Goal: Information Seeking & Learning: Learn about a topic

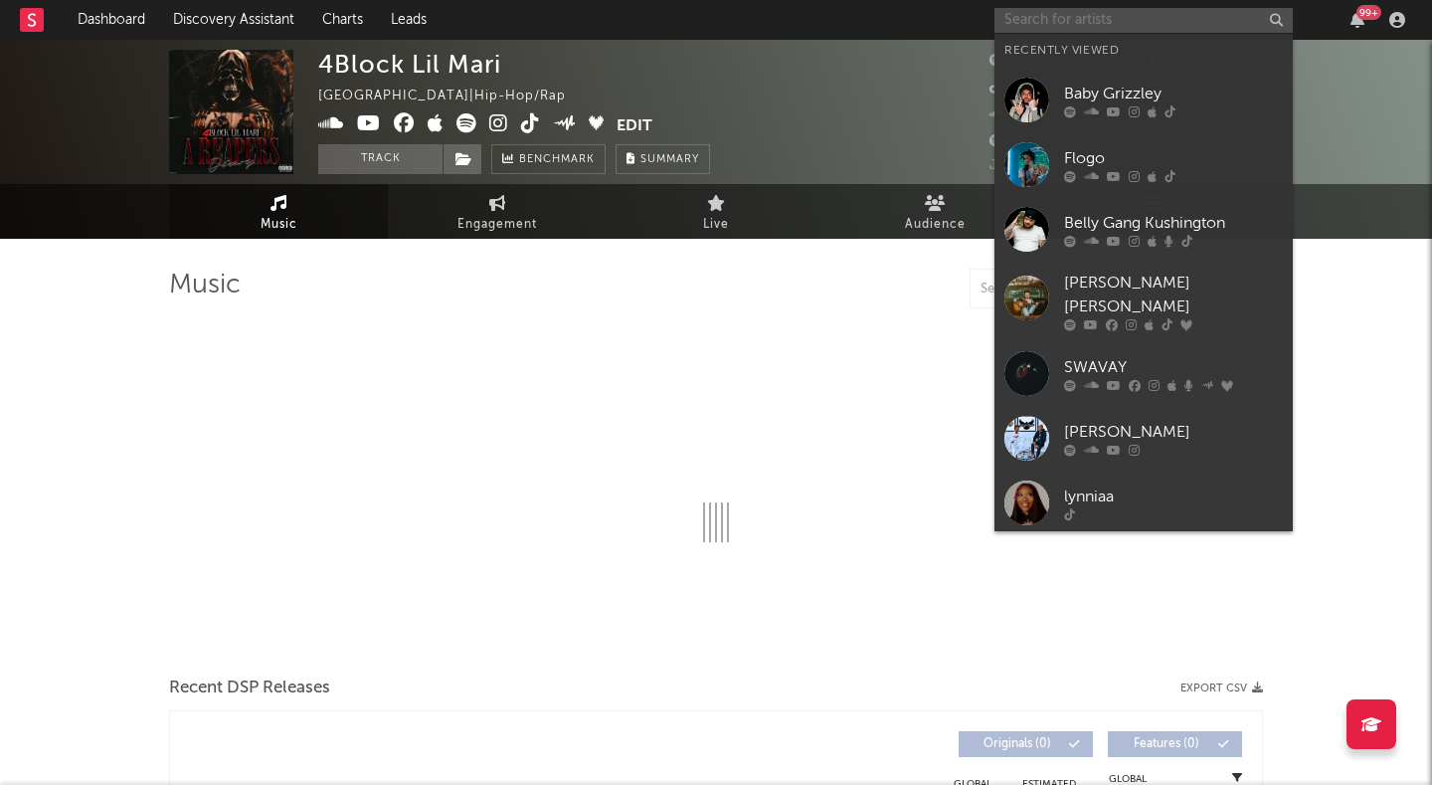
click at [1055, 15] on input "text" at bounding box center [1143, 20] width 298 height 25
select select "6m"
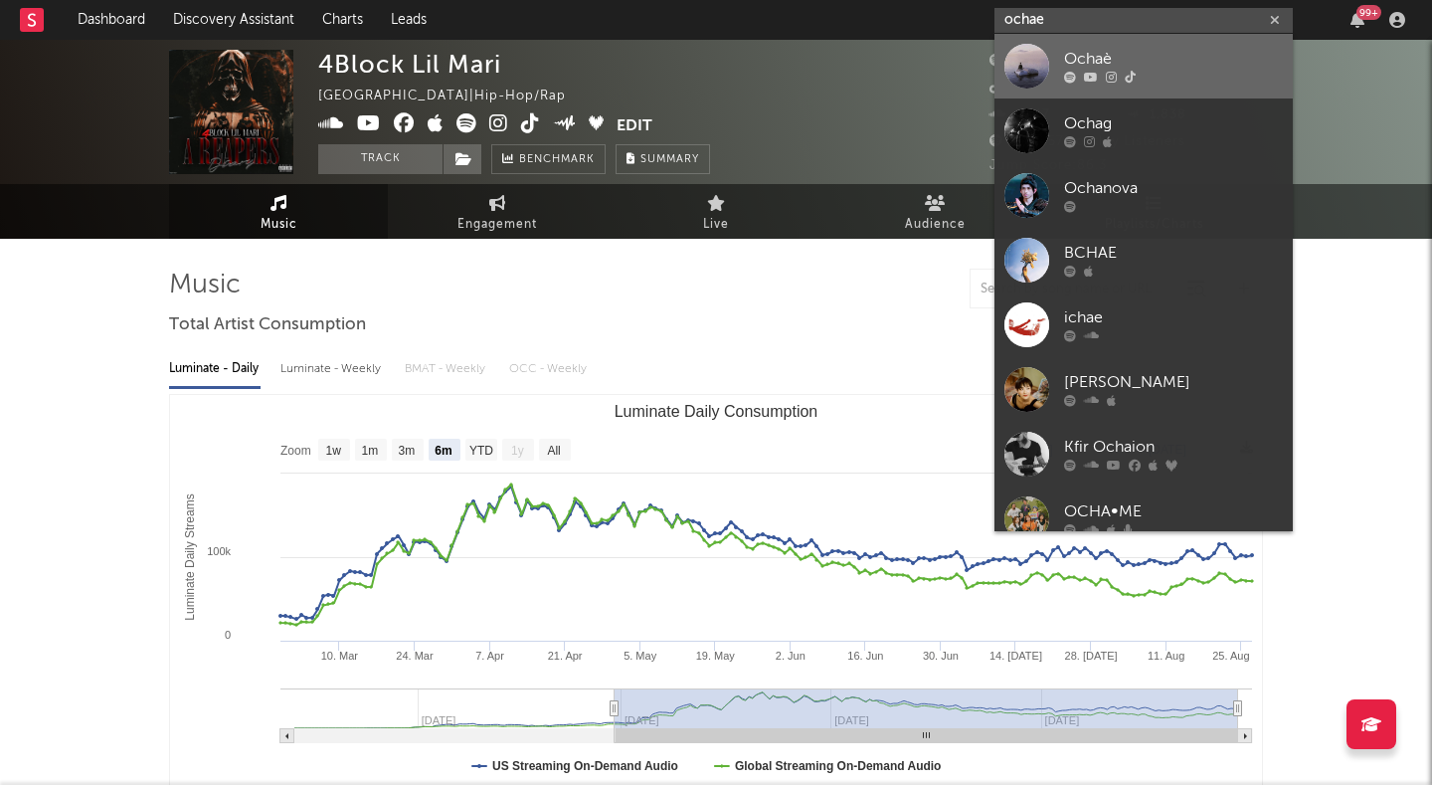
type input "ochae"
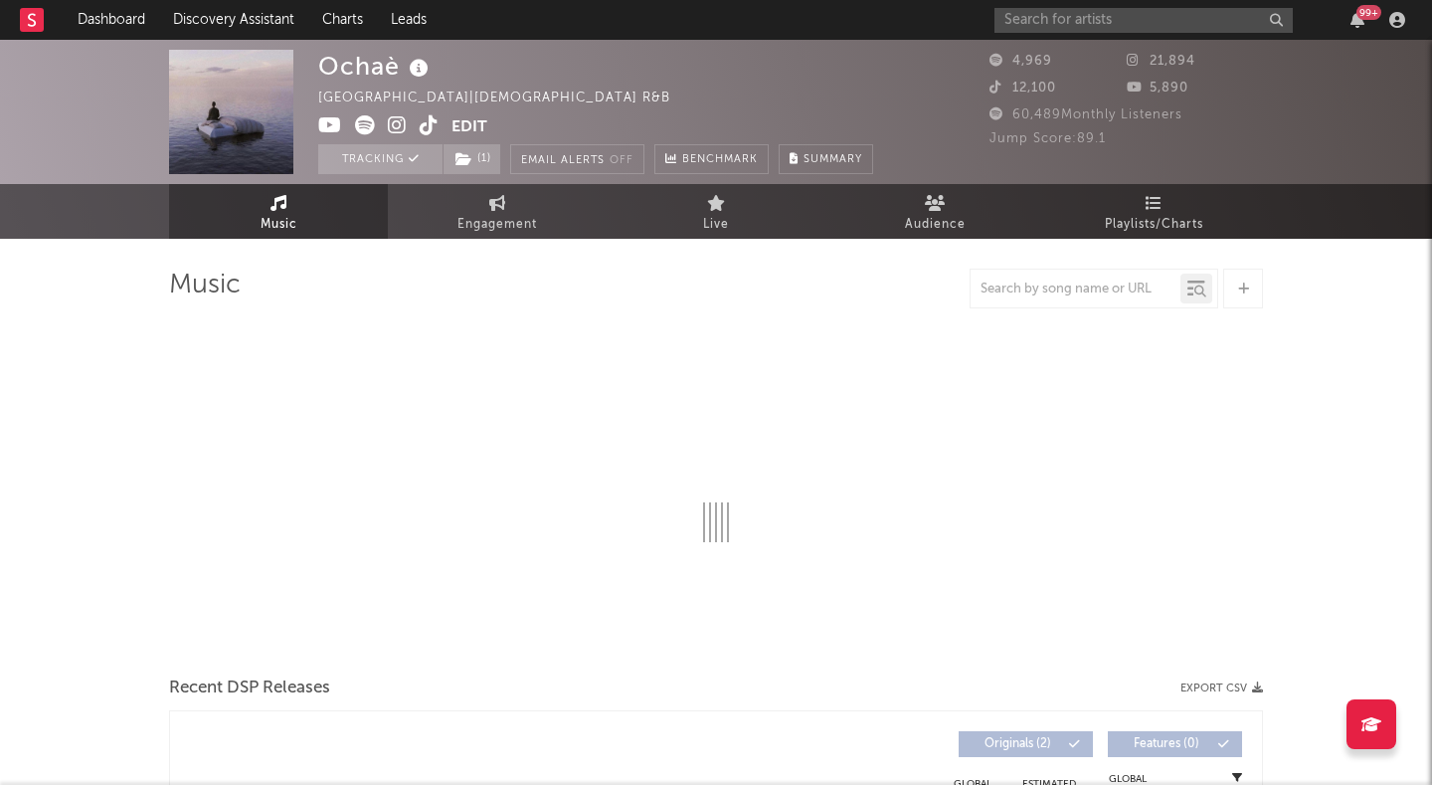
select select "1w"
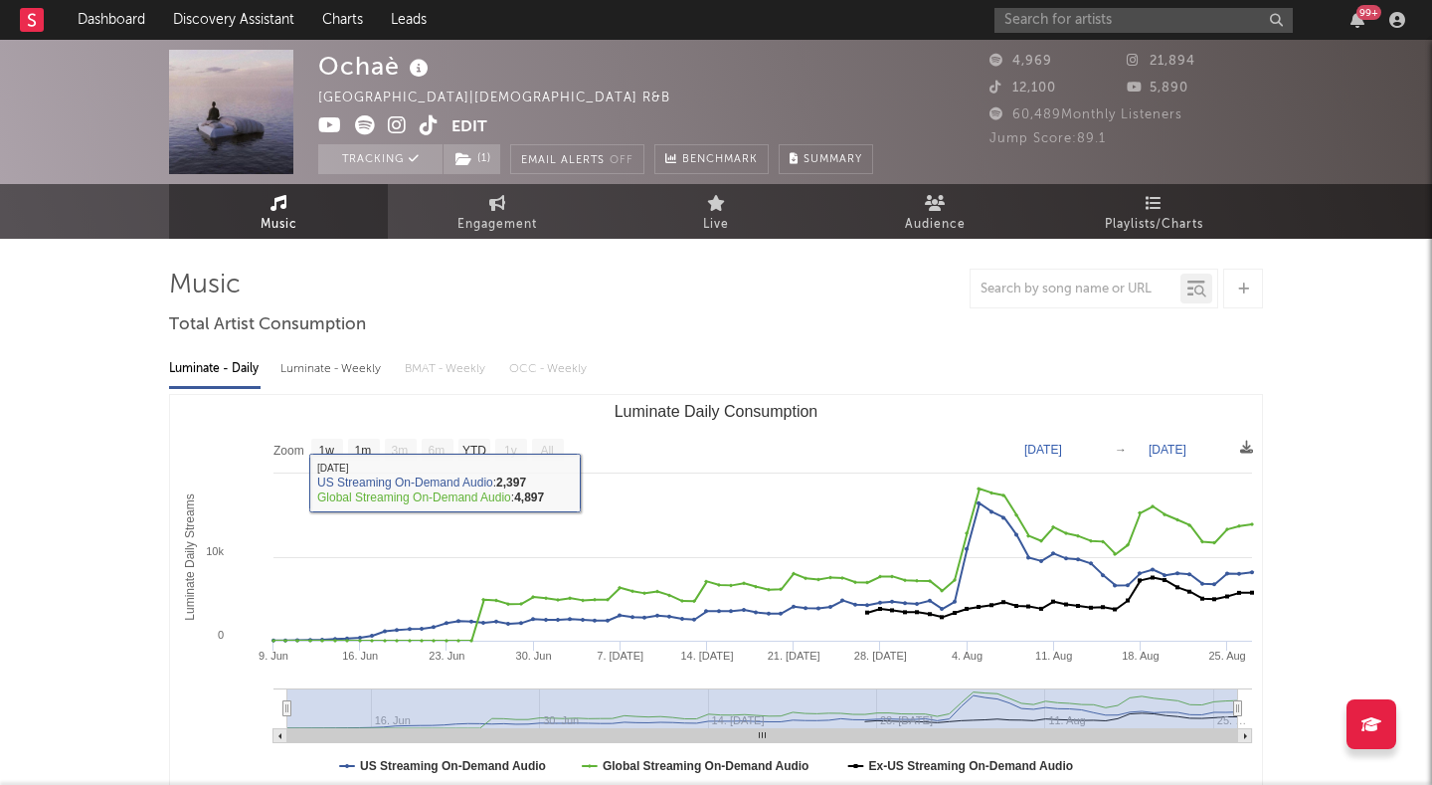
click at [359, 362] on div "Luminate - Weekly" at bounding box center [332, 369] width 104 height 34
select select "1w"
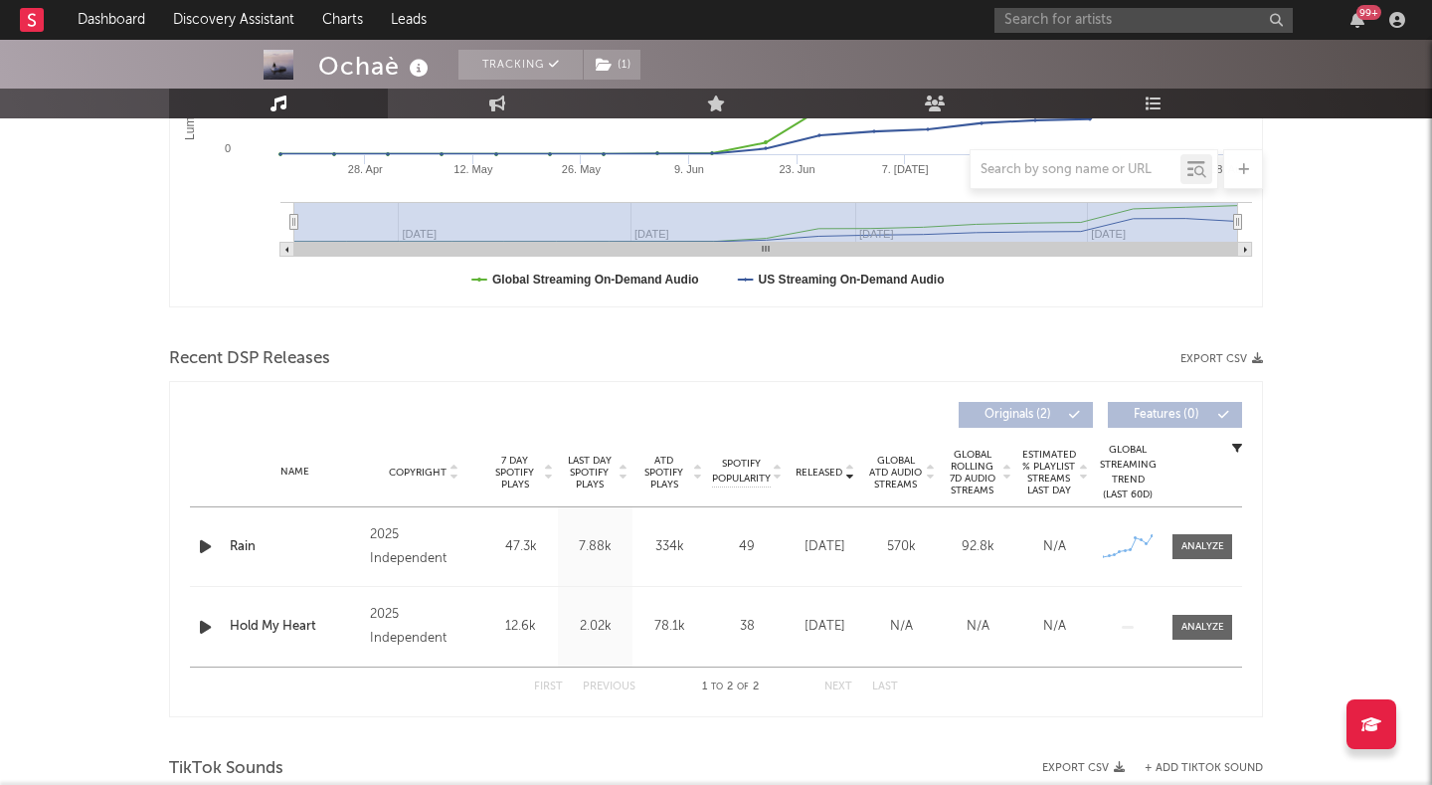
scroll to position [504, 0]
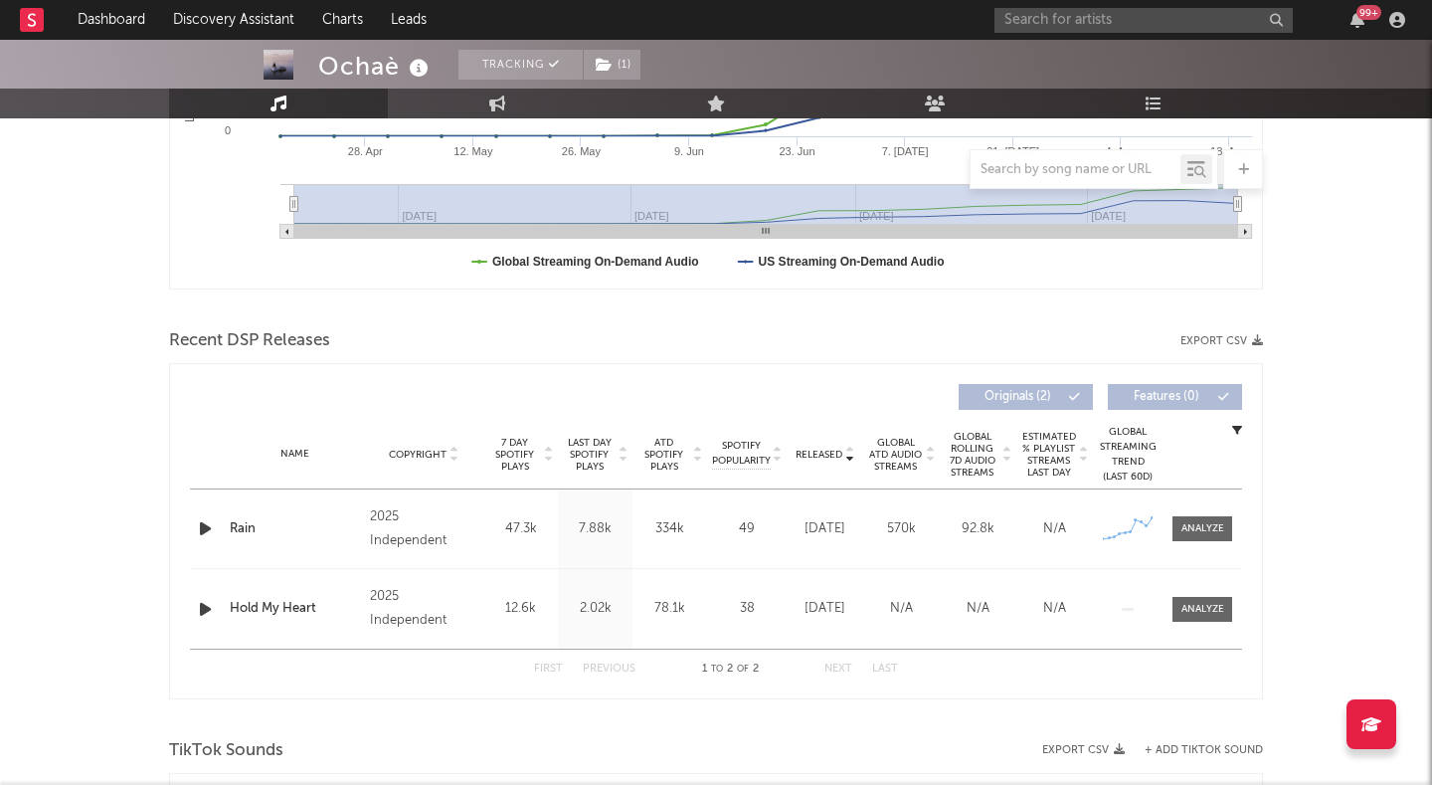
click at [1198, 543] on div "Name Rain Copyright 2025 Independent Label Independent Album Names Rain Compose…" at bounding box center [716, 528] width 1052 height 79
click at [1203, 527] on div at bounding box center [1202, 528] width 43 height 15
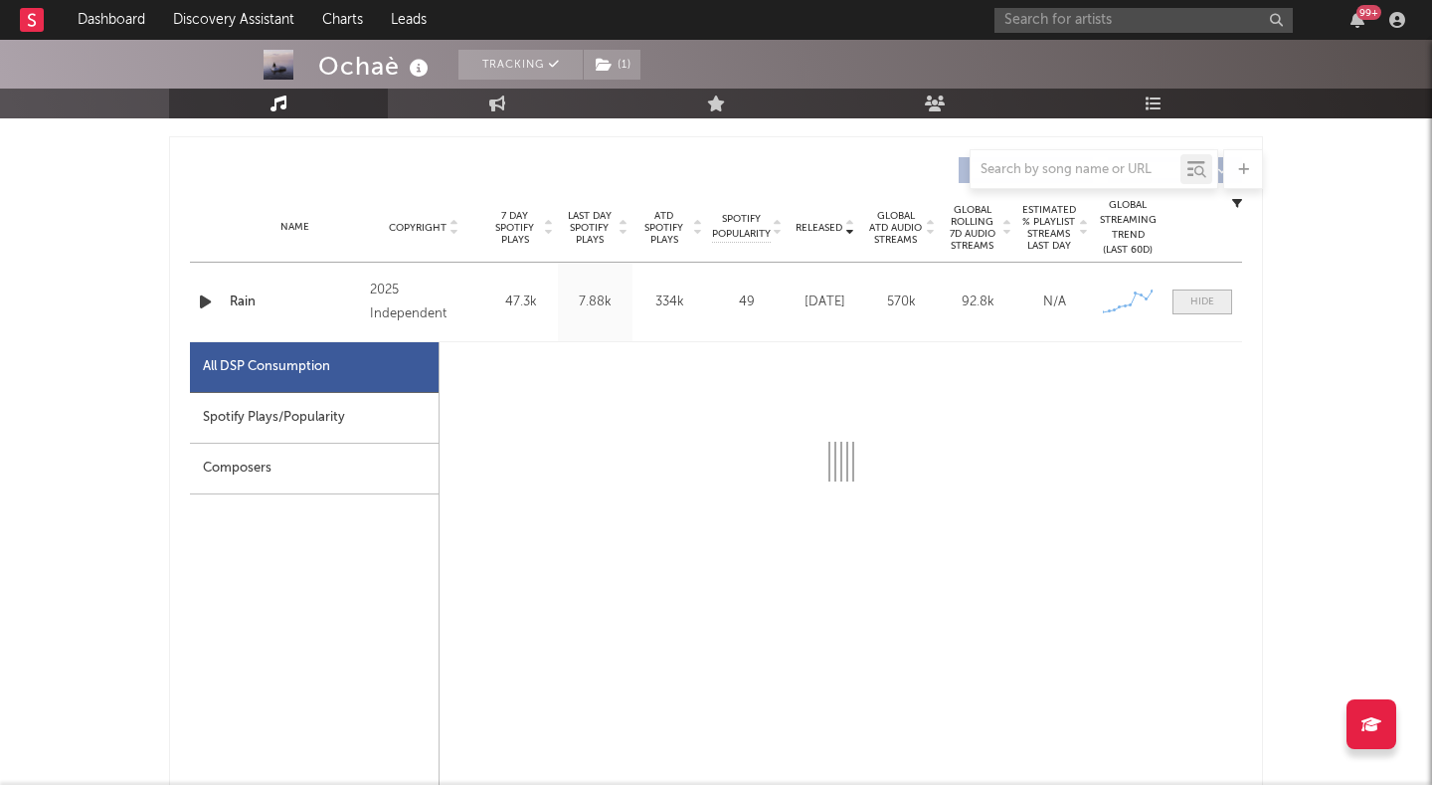
select select "1w"
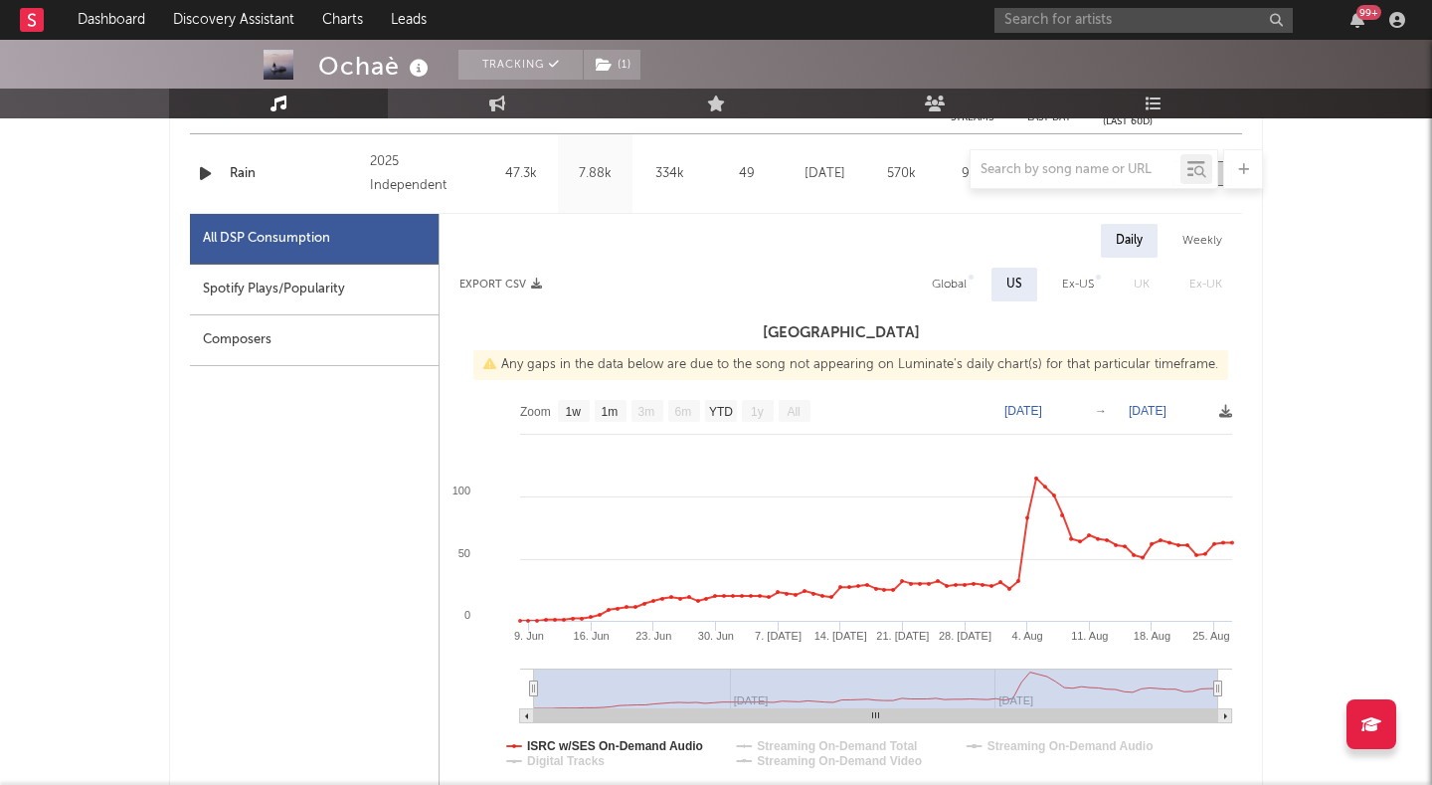
scroll to position [796, 0]
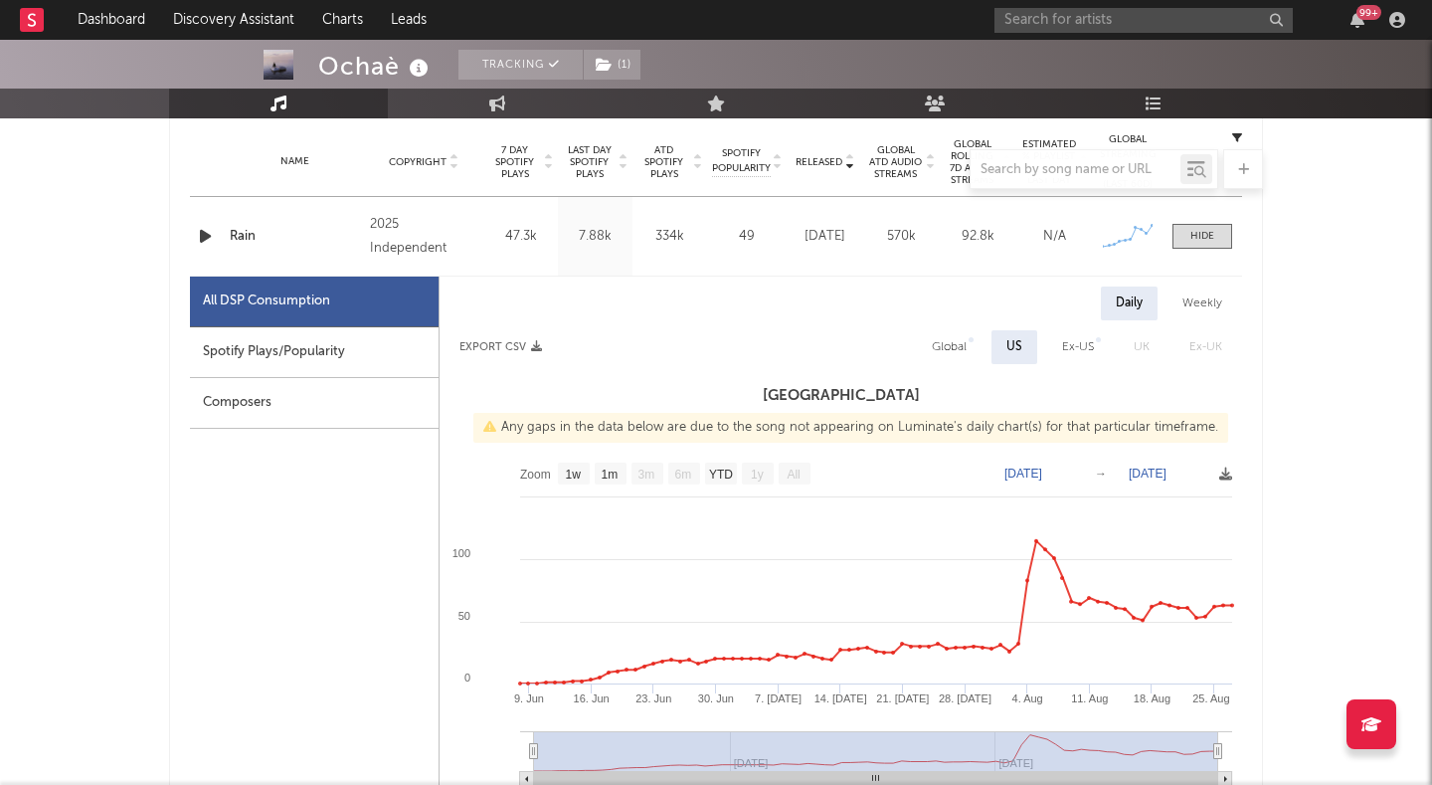
click at [1194, 295] on div "Weekly" at bounding box center [1202, 303] width 70 height 34
select select "1w"
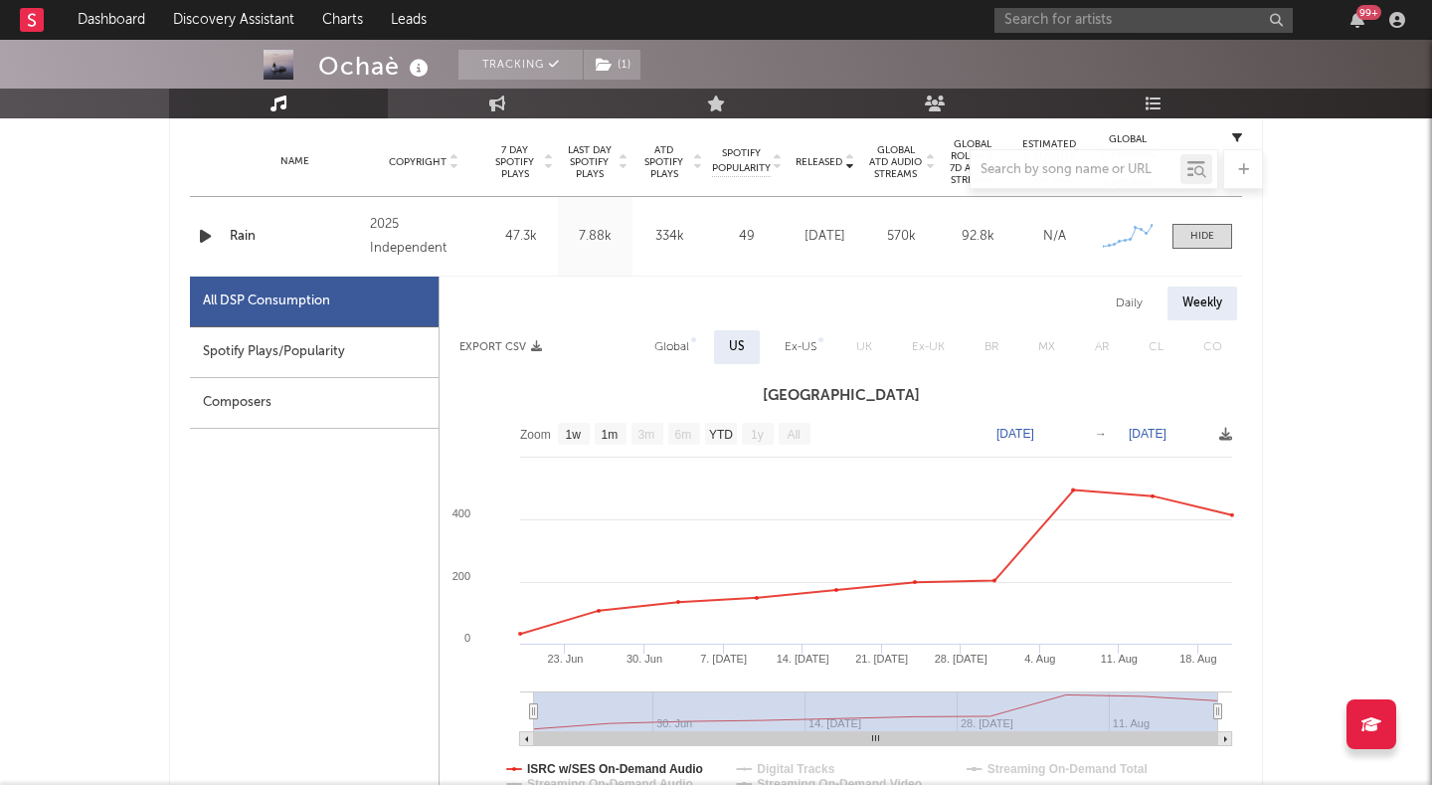
click at [1134, 298] on div "Daily" at bounding box center [1129, 303] width 57 height 34
select select "1w"
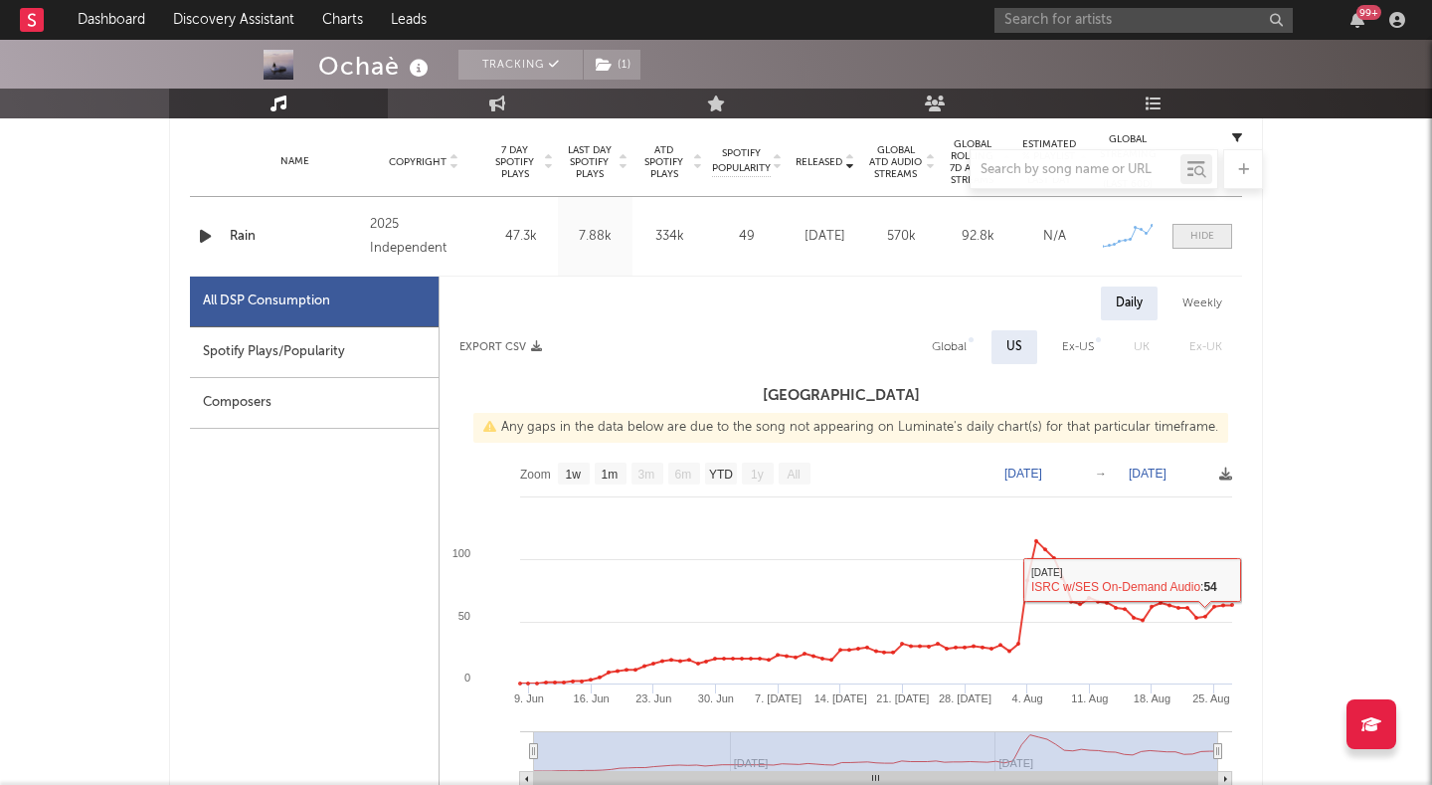
click at [1221, 230] on span at bounding box center [1202, 236] width 60 height 25
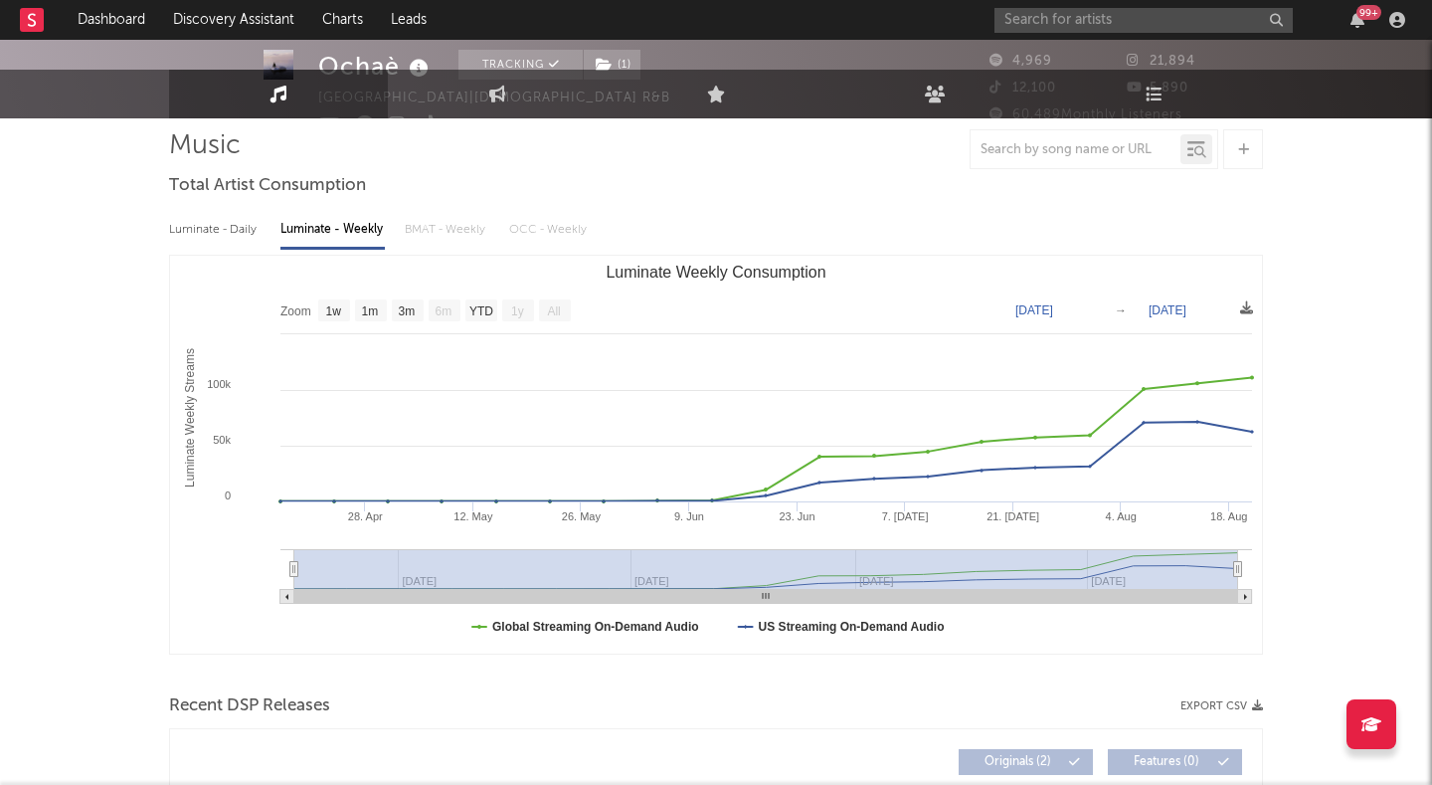
scroll to position [14, 0]
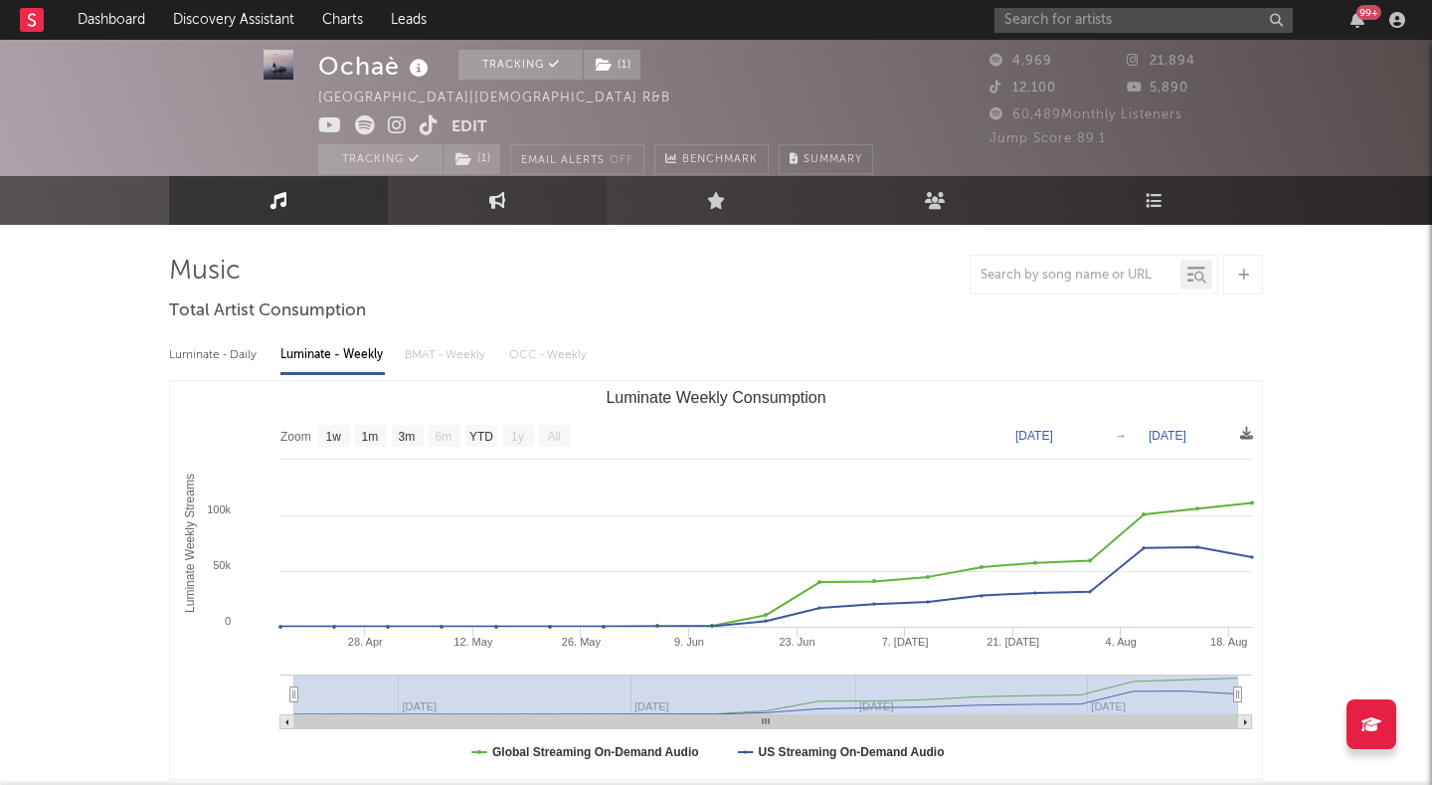
click at [482, 207] on link "Engagement" at bounding box center [497, 200] width 219 height 49
select select "1w"
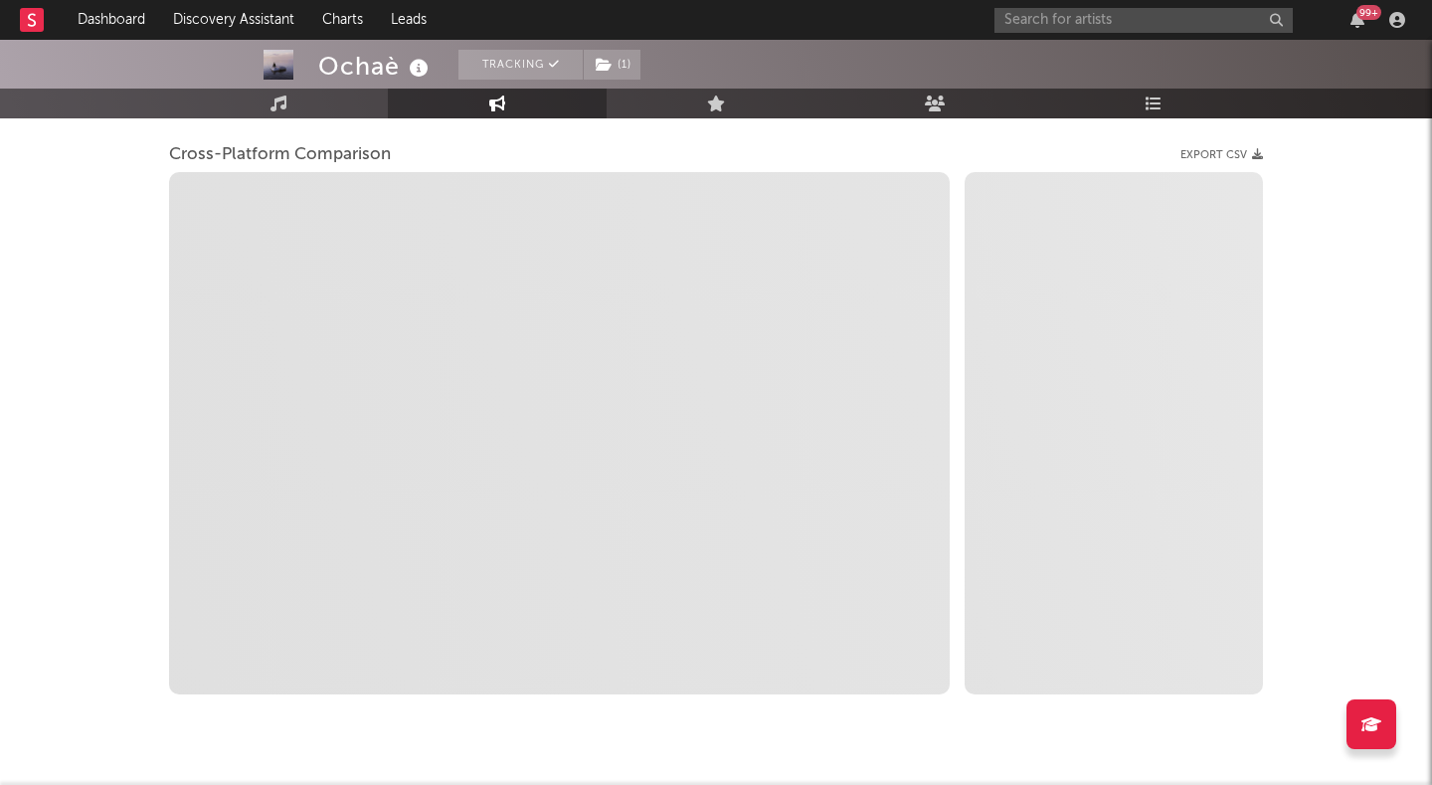
select select "1m"
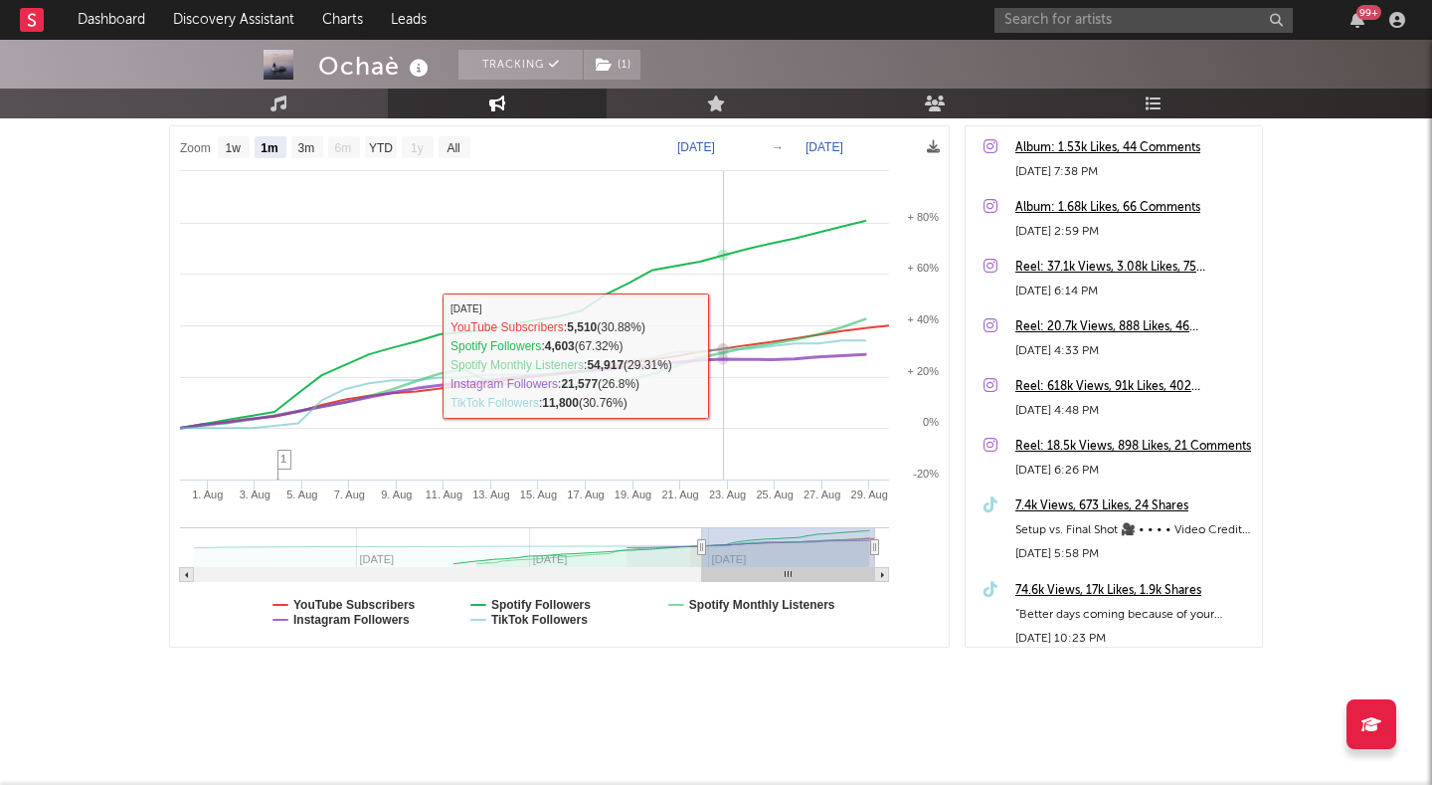
scroll to position [299, 0]
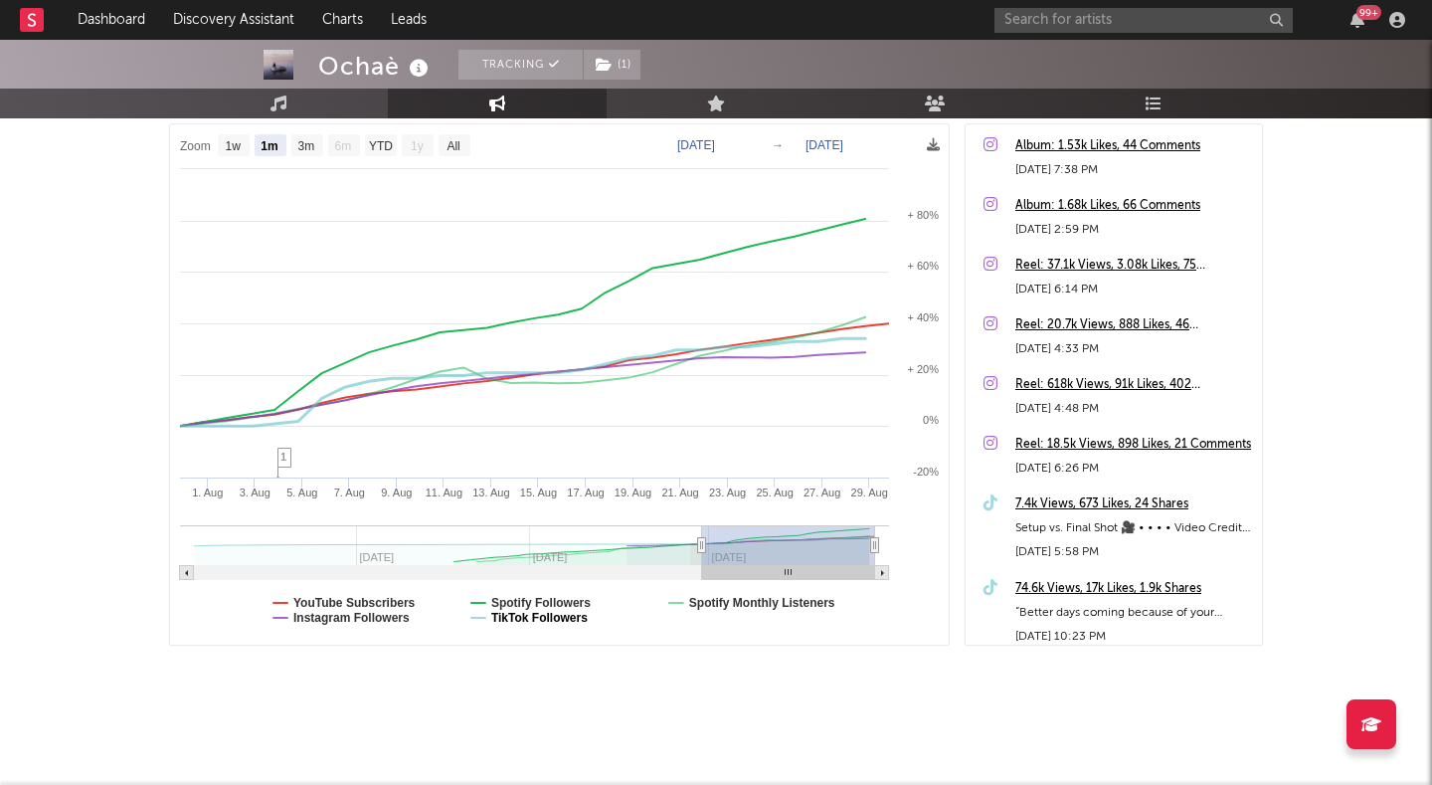
click at [563, 619] on text "TikTok Followers" at bounding box center [539, 618] width 96 height 14
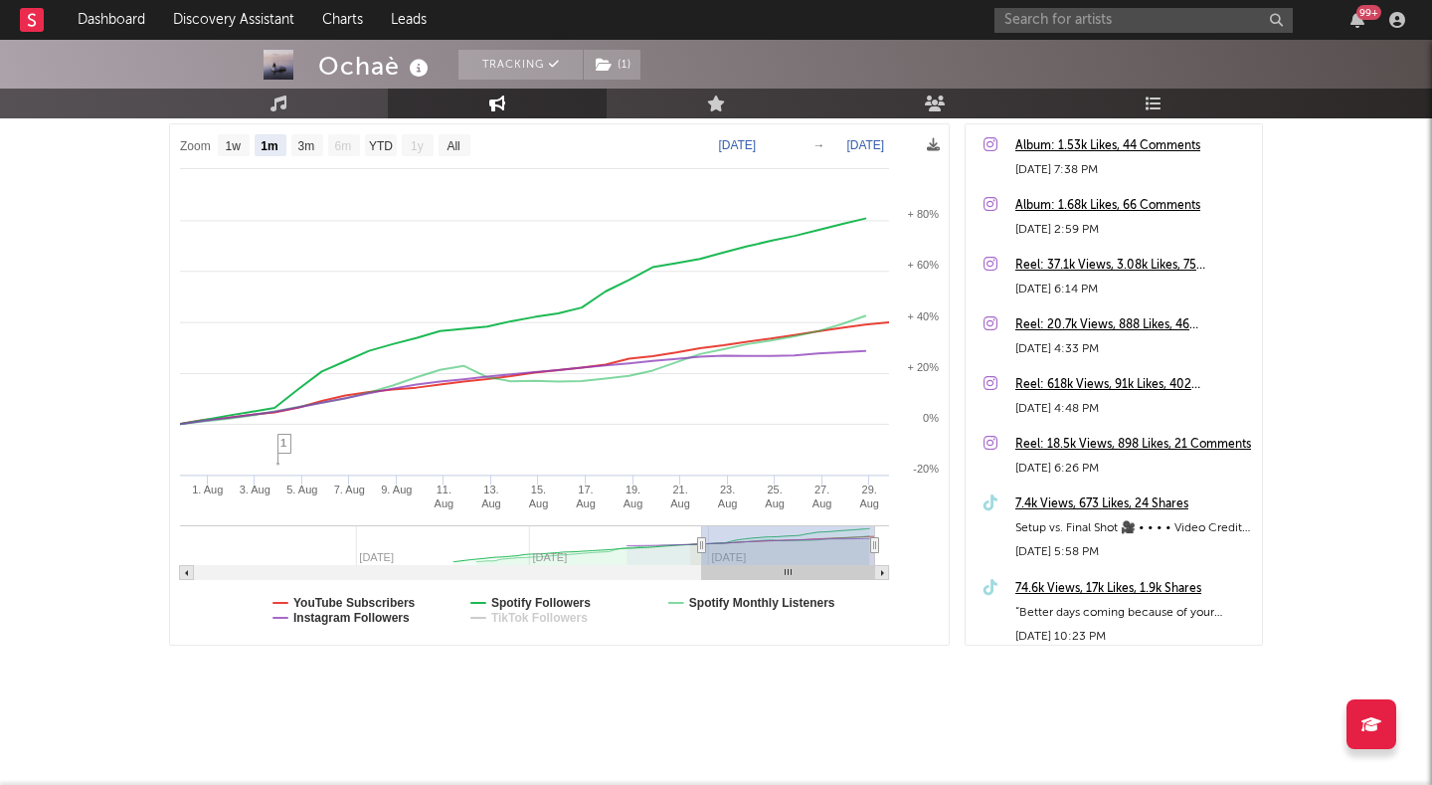
select select "1m"
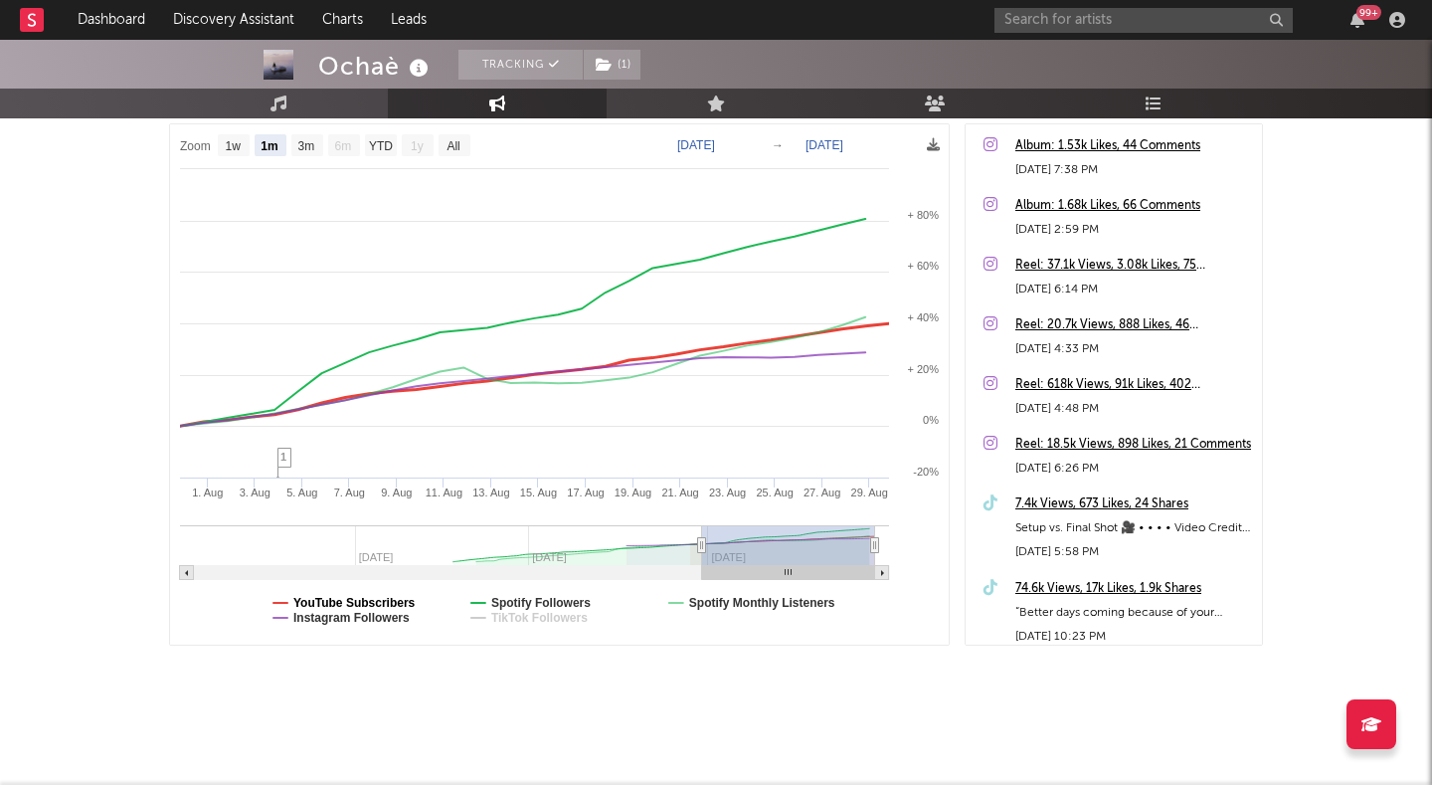
click at [404, 600] on text "YouTube Subscribers" at bounding box center [354, 603] width 122 height 14
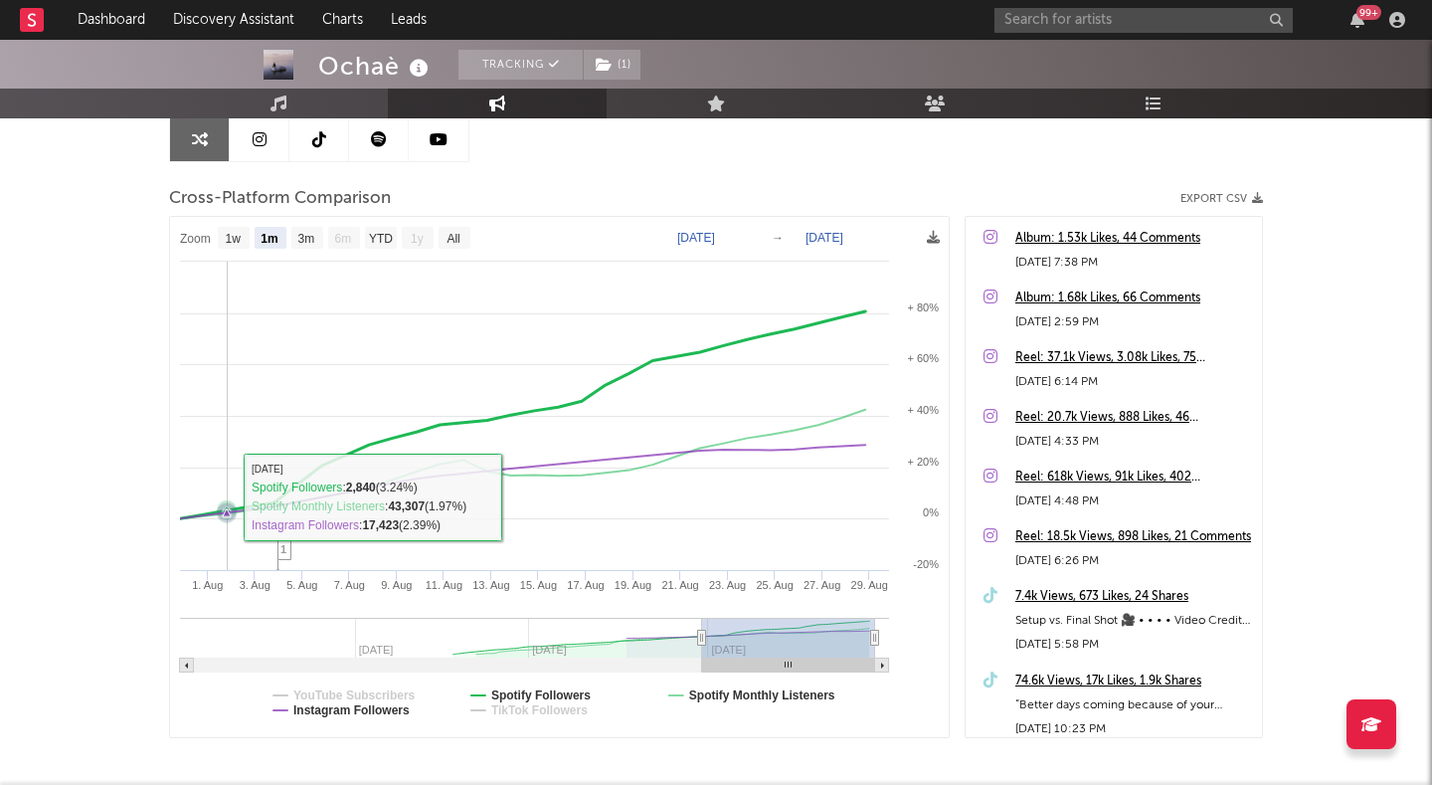
scroll to position [176, 0]
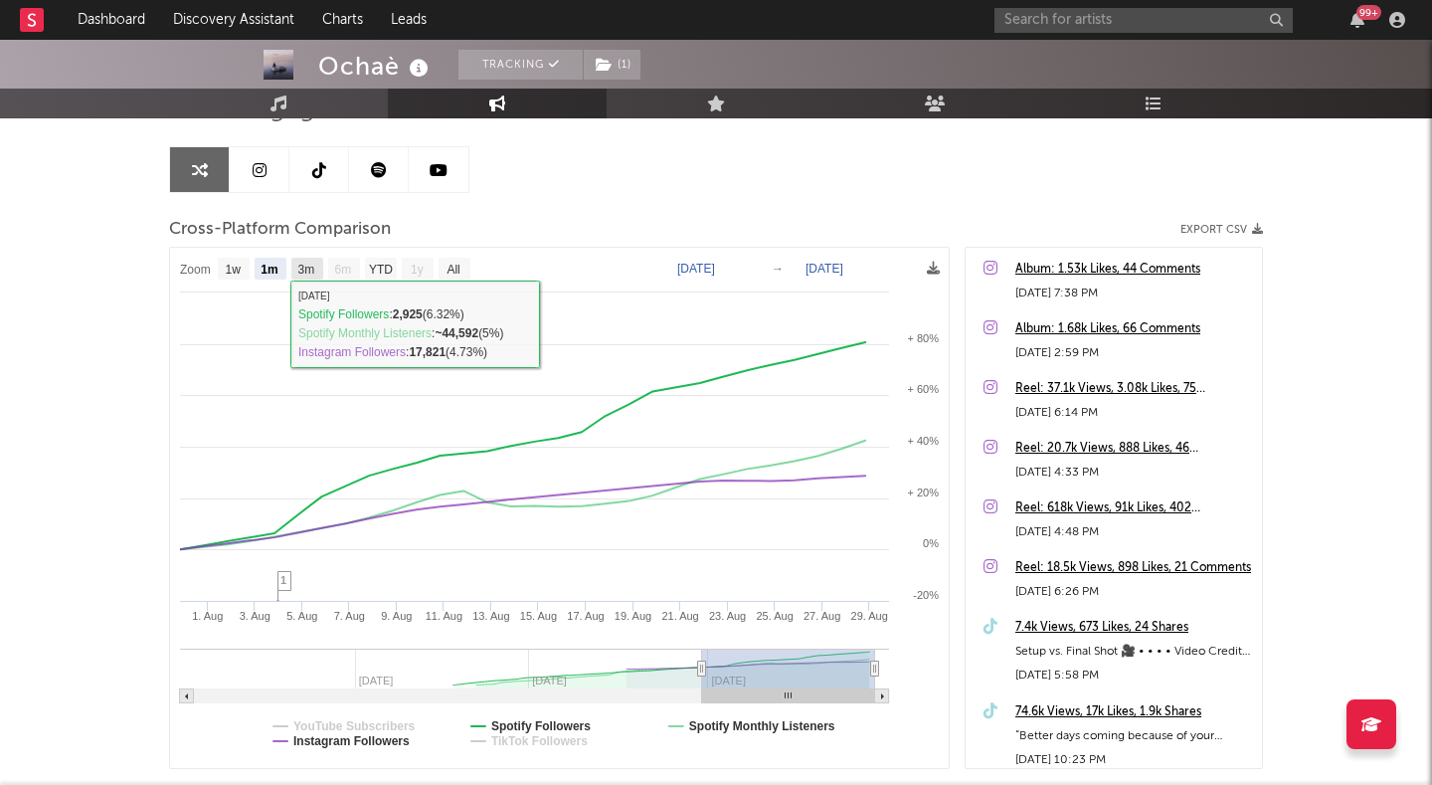
click at [299, 265] on text "3m" at bounding box center [306, 270] width 17 height 14
select select "3m"
type input "[DATE]"
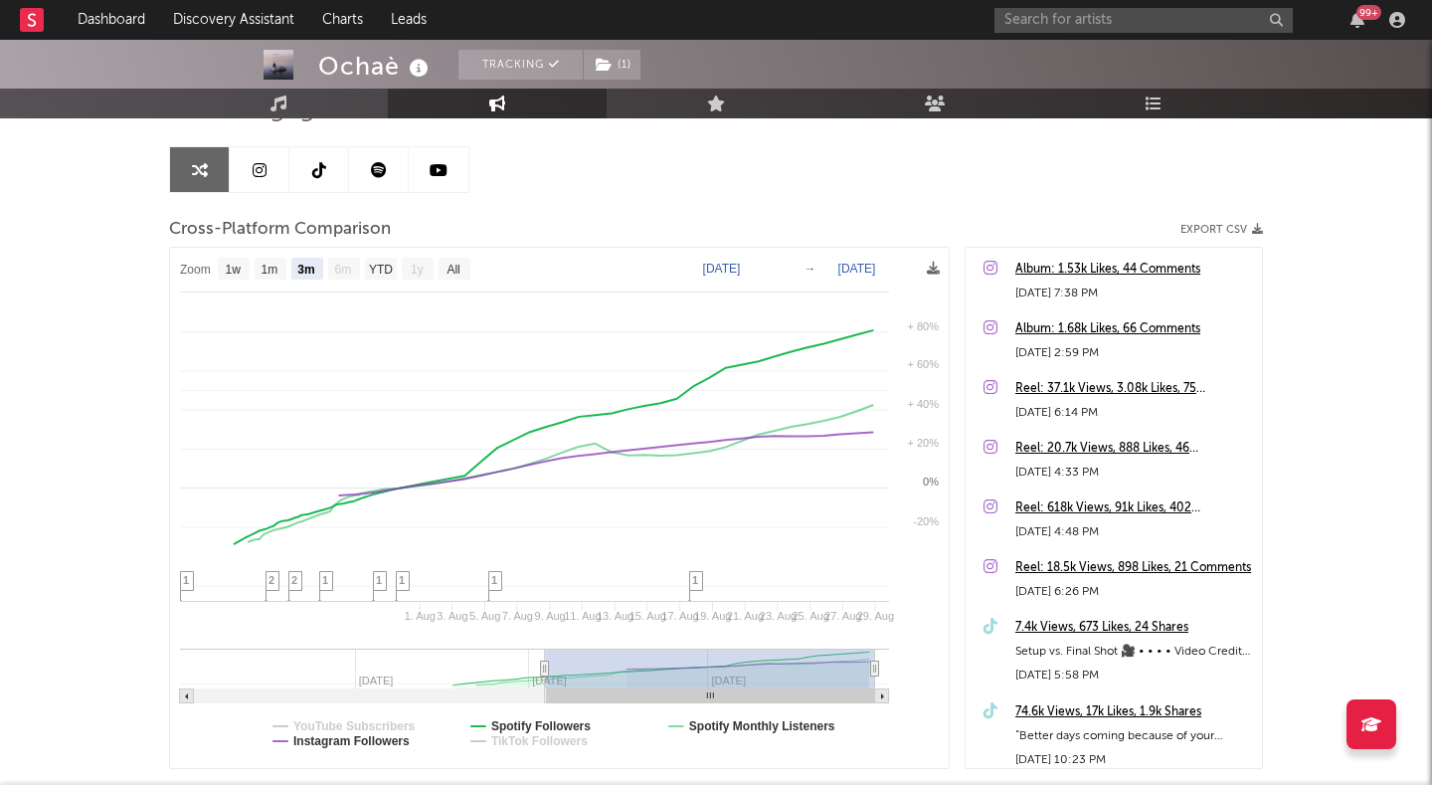
select select "3m"
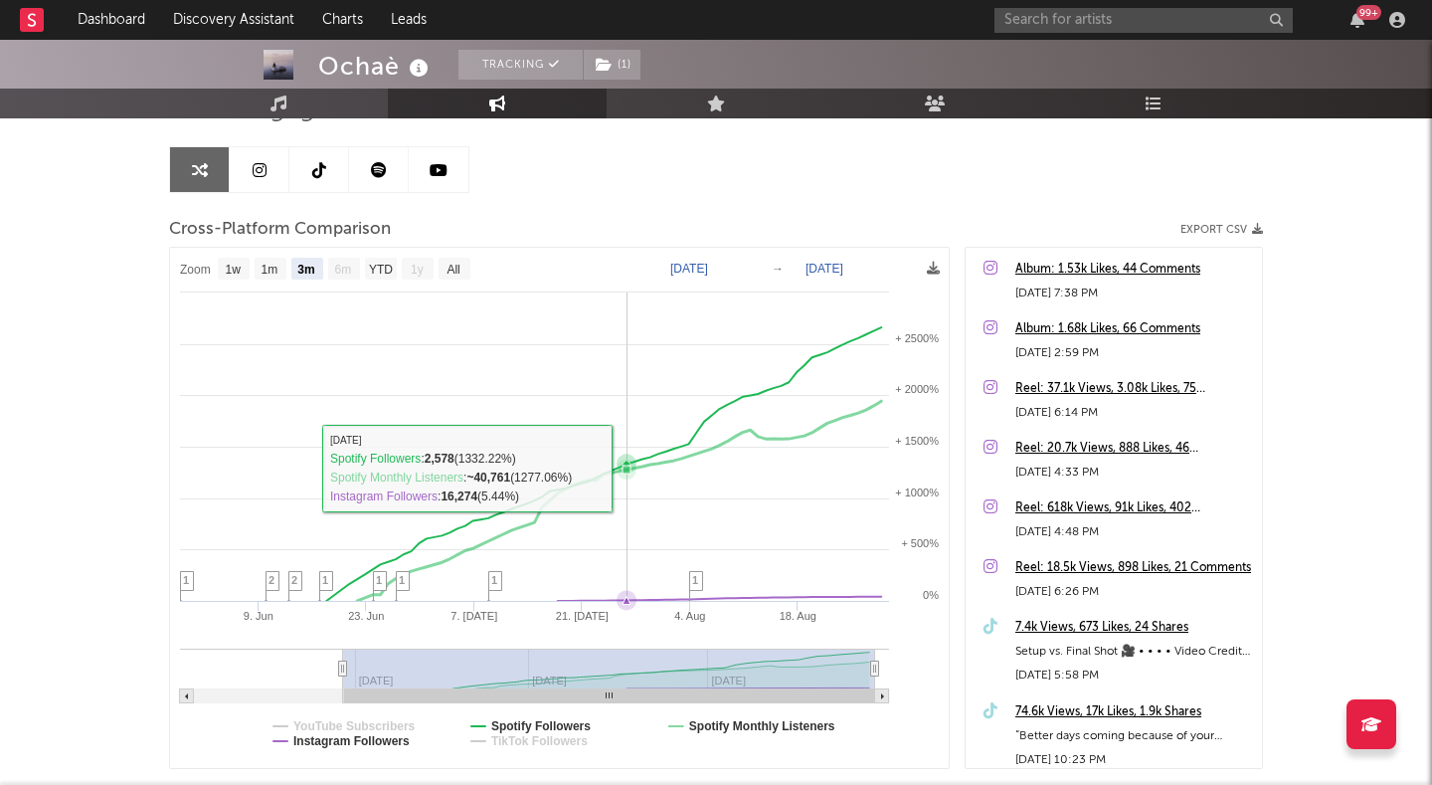
click at [629, 471] on icon at bounding box center [626, 469] width 8 height 8
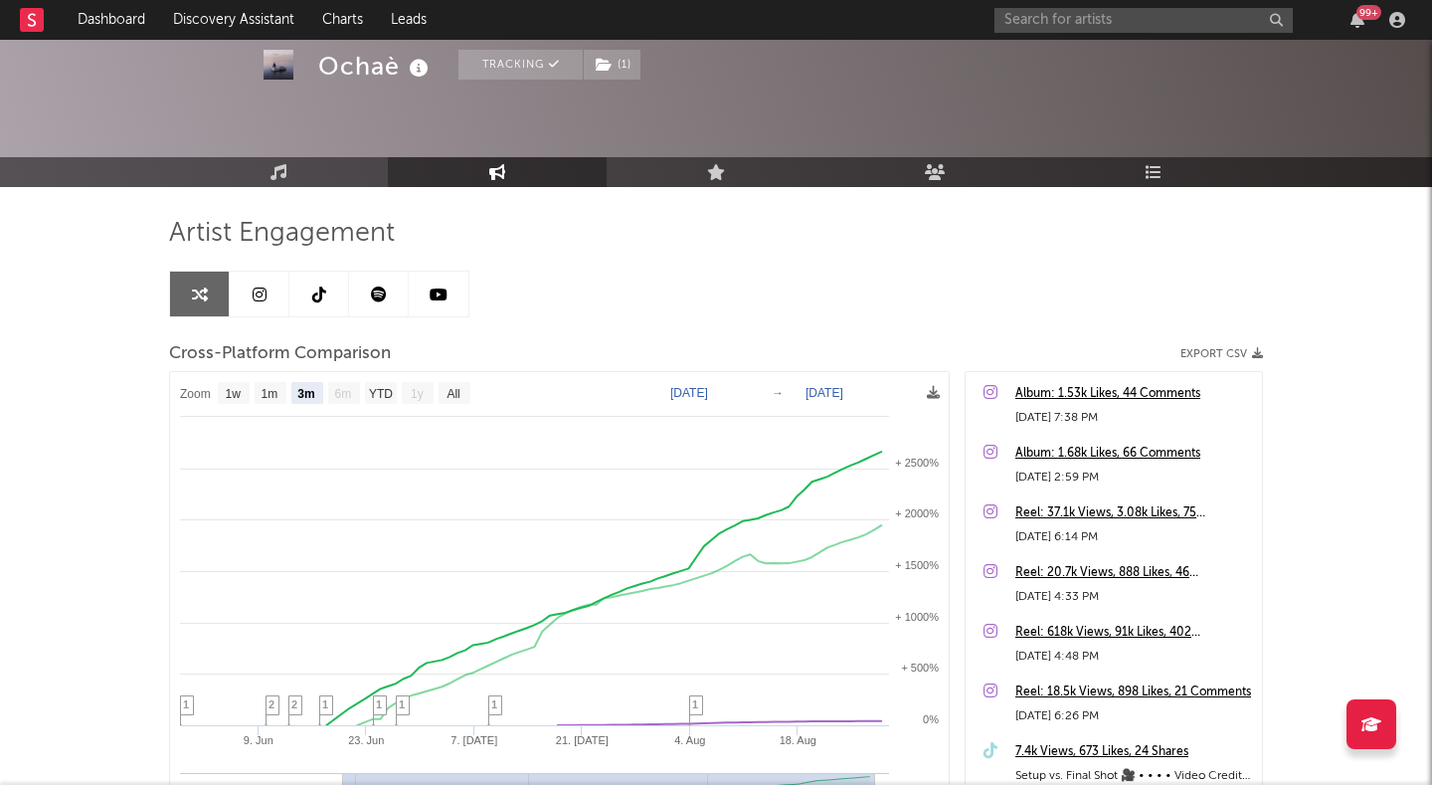
scroll to position [0, 0]
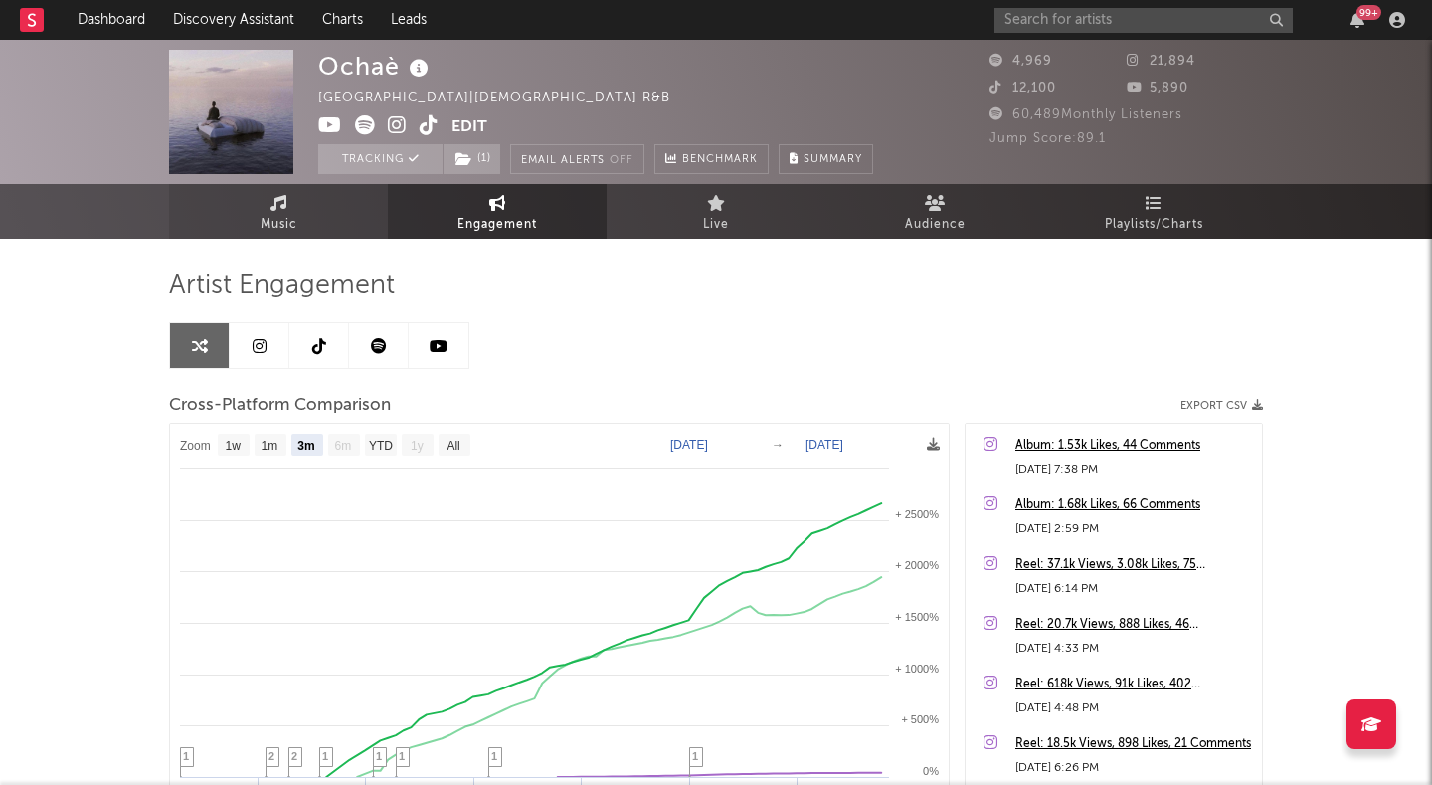
click at [323, 235] on link "Music" at bounding box center [278, 211] width 219 height 55
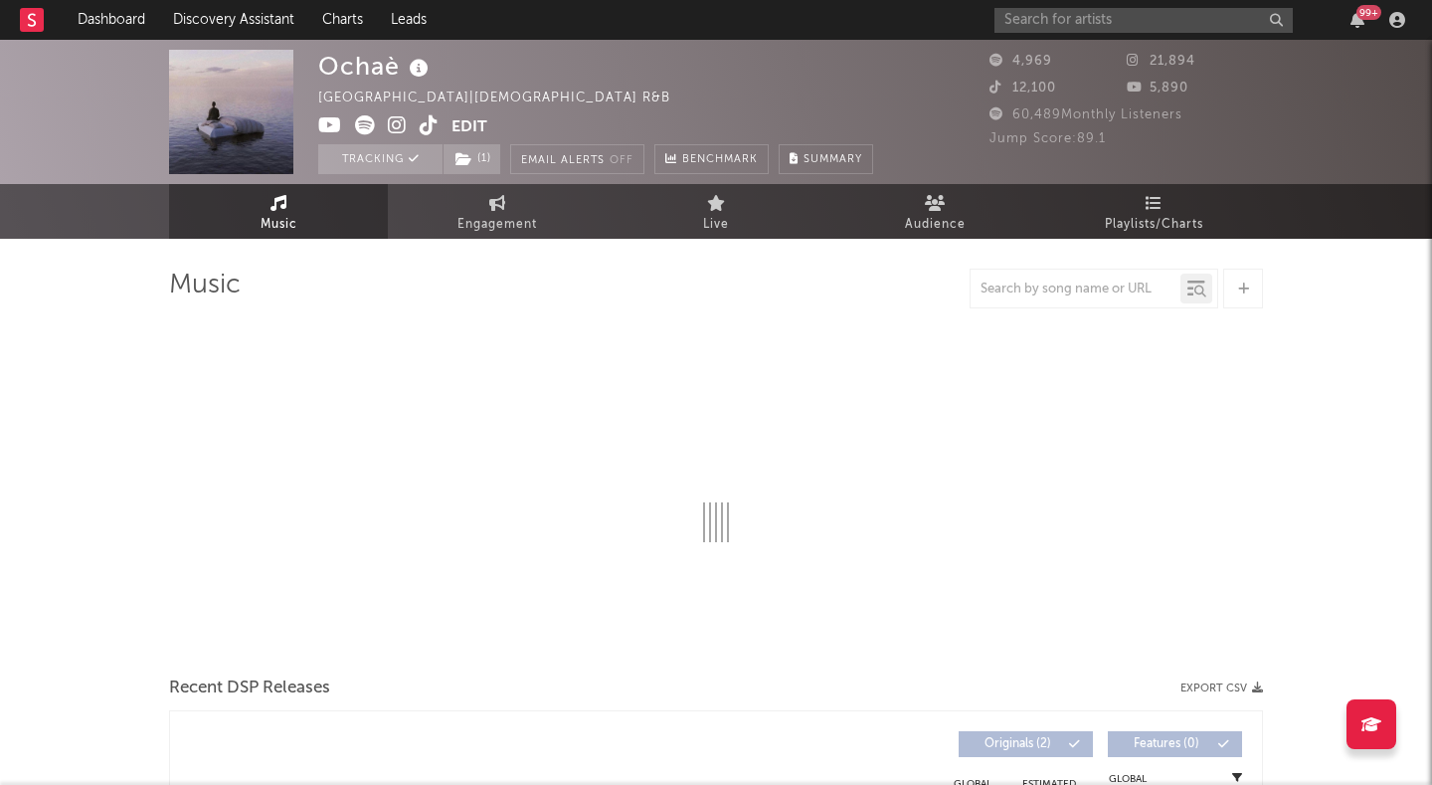
select select "1w"
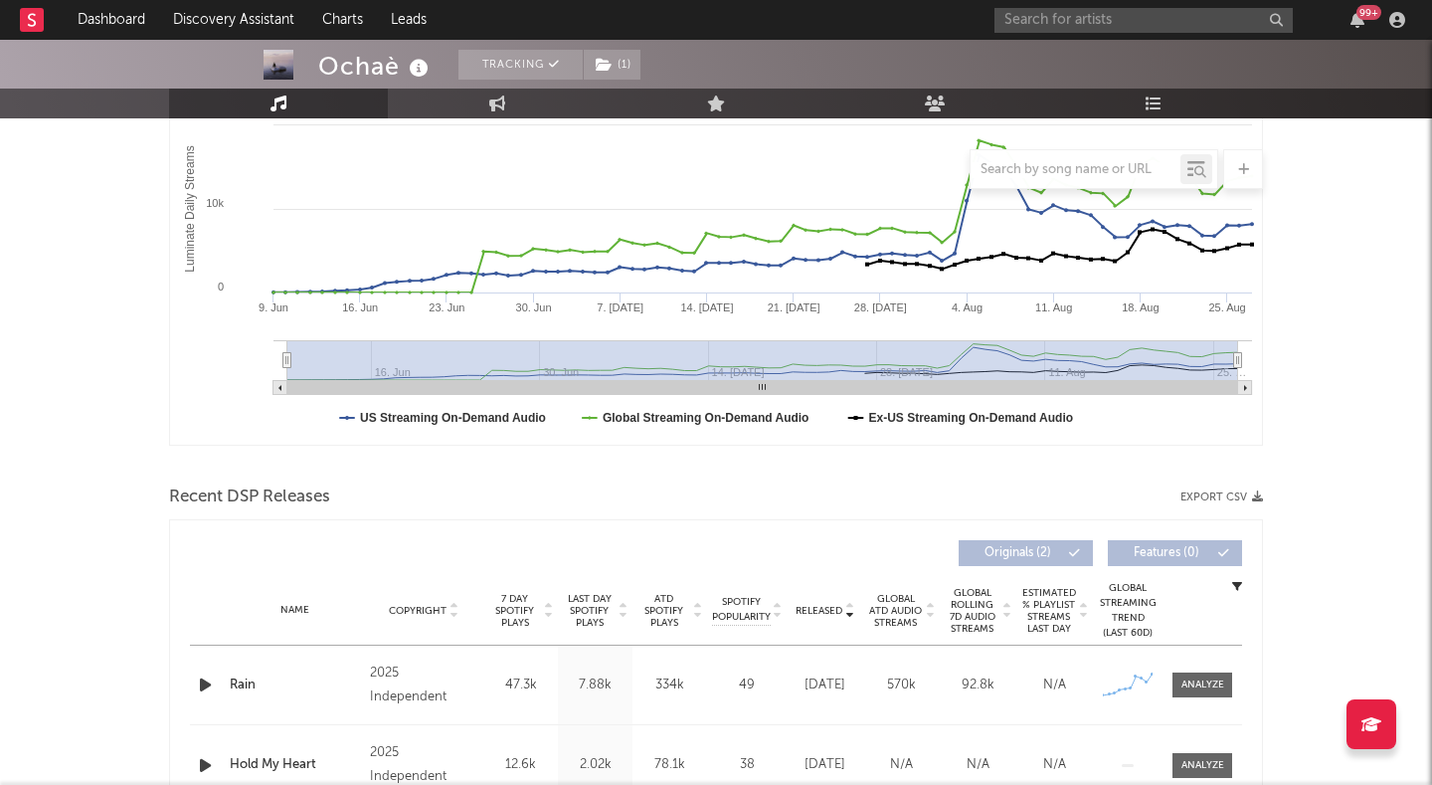
scroll to position [316, 0]
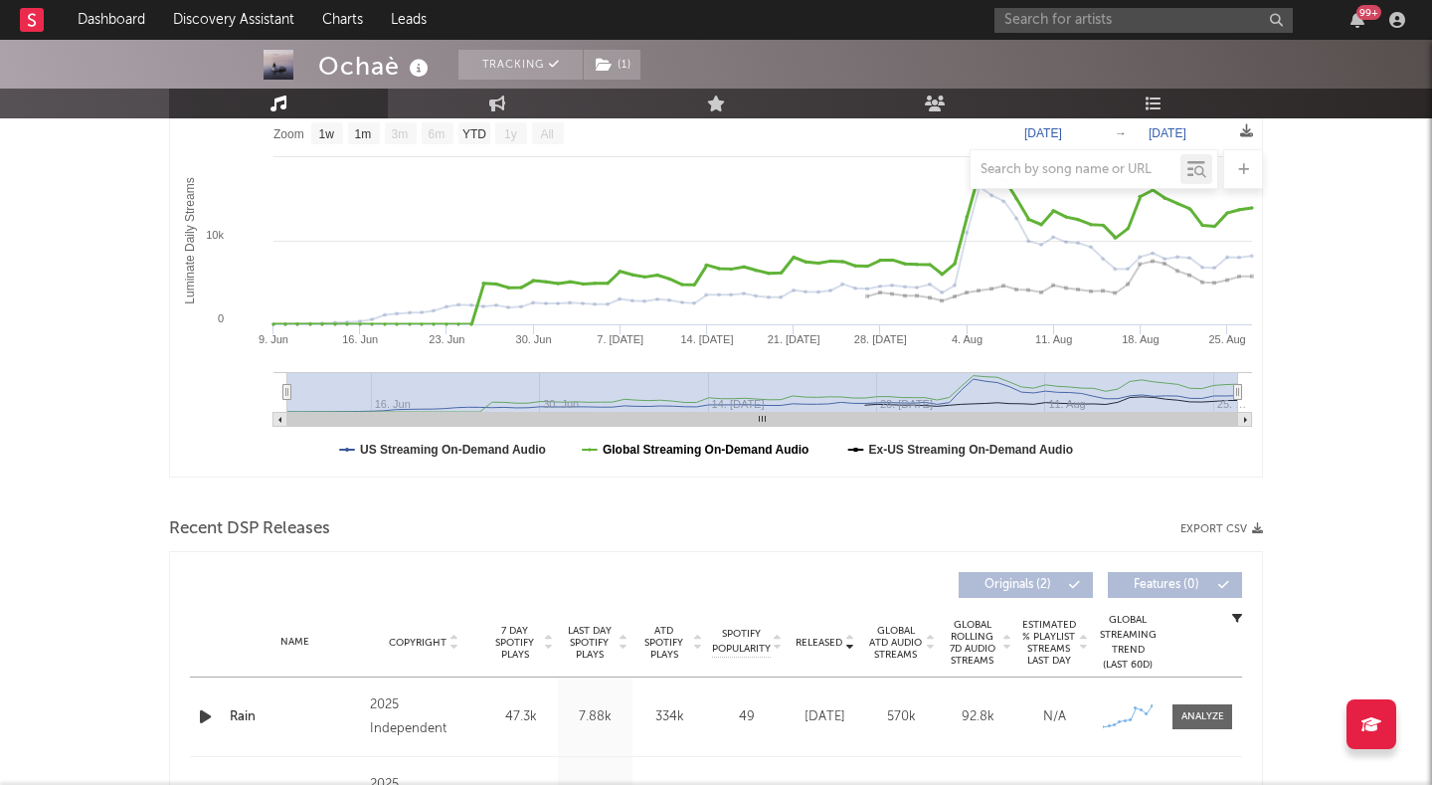
click at [652, 446] on text "Global Streaming On-Demand Audio" at bounding box center [706, 449] width 207 height 14
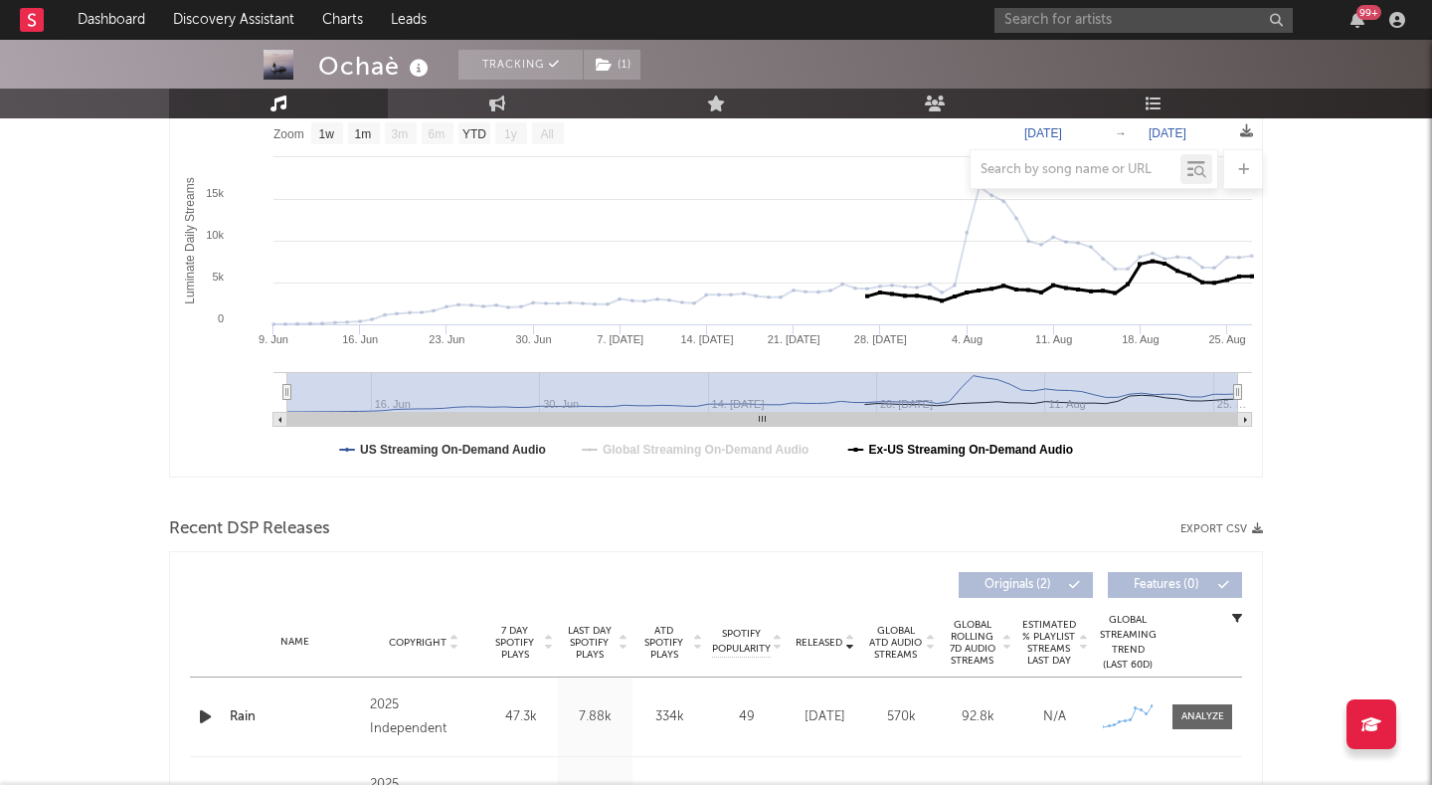
click at [889, 444] on text "Ex-US Streaming On-Demand Audio" at bounding box center [971, 449] width 205 height 14
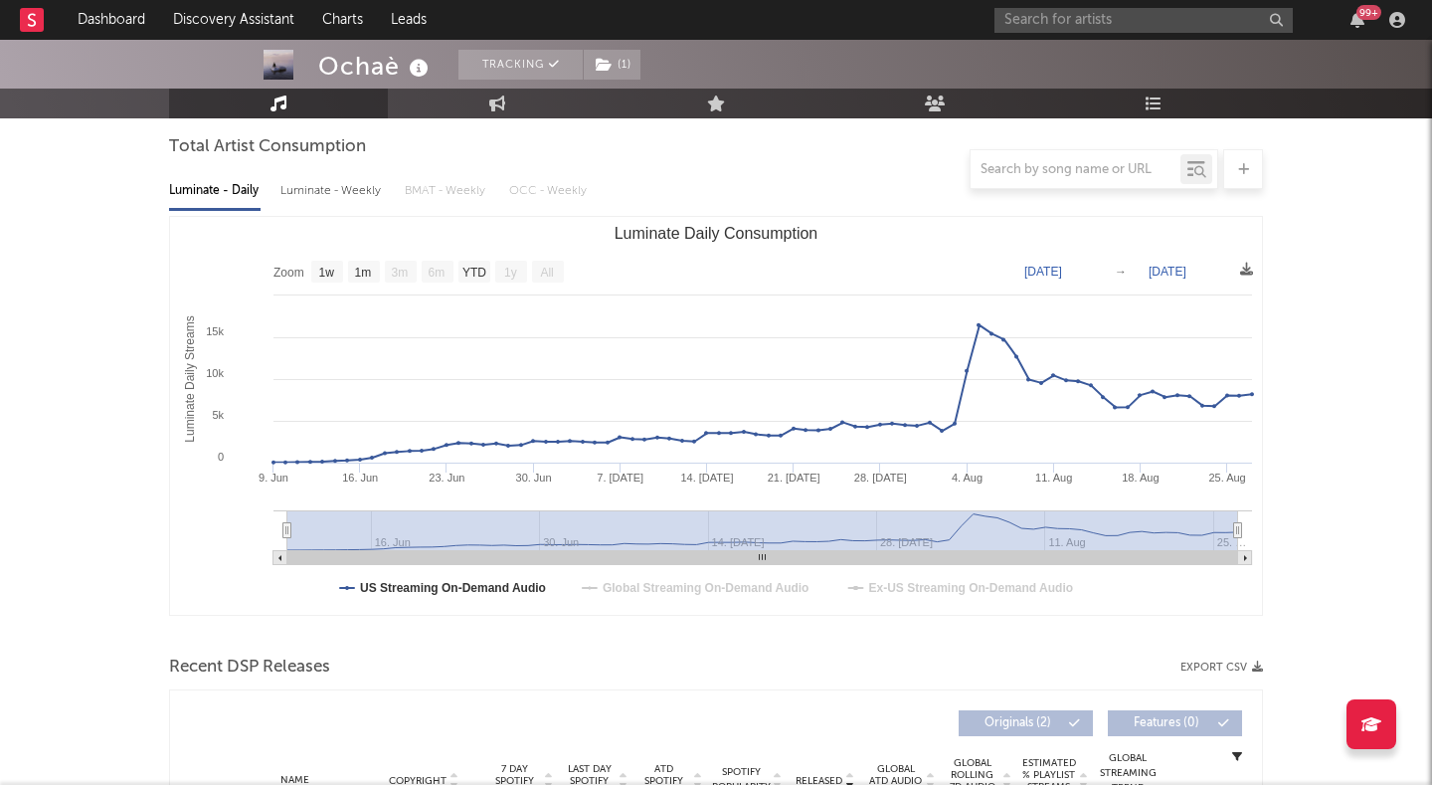
scroll to position [165, 0]
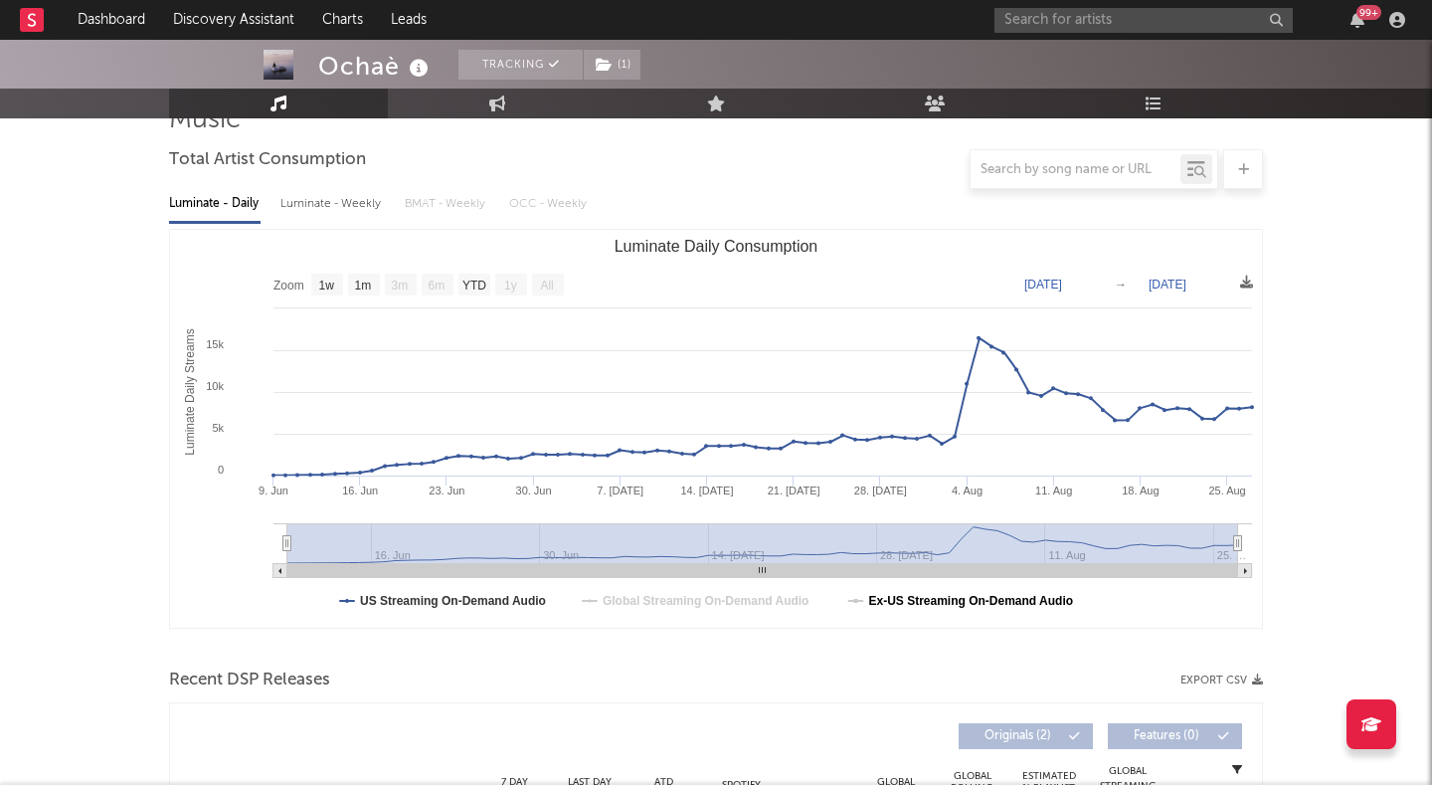
click at [916, 599] on text "Ex-US Streaming On-Demand Audio" at bounding box center [971, 601] width 205 height 14
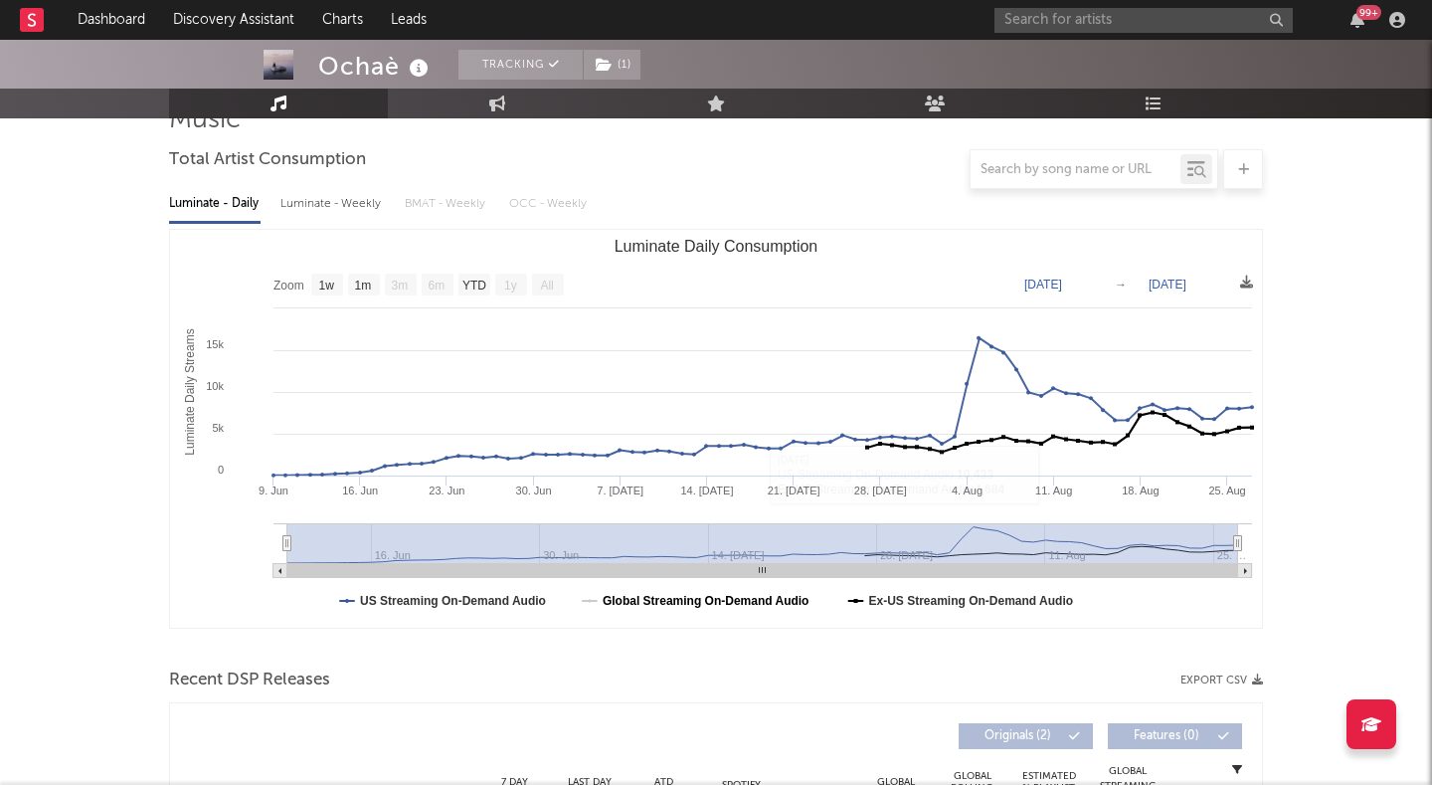
click at [770, 598] on text "Global Streaming On-Demand Audio" at bounding box center [706, 601] width 207 height 14
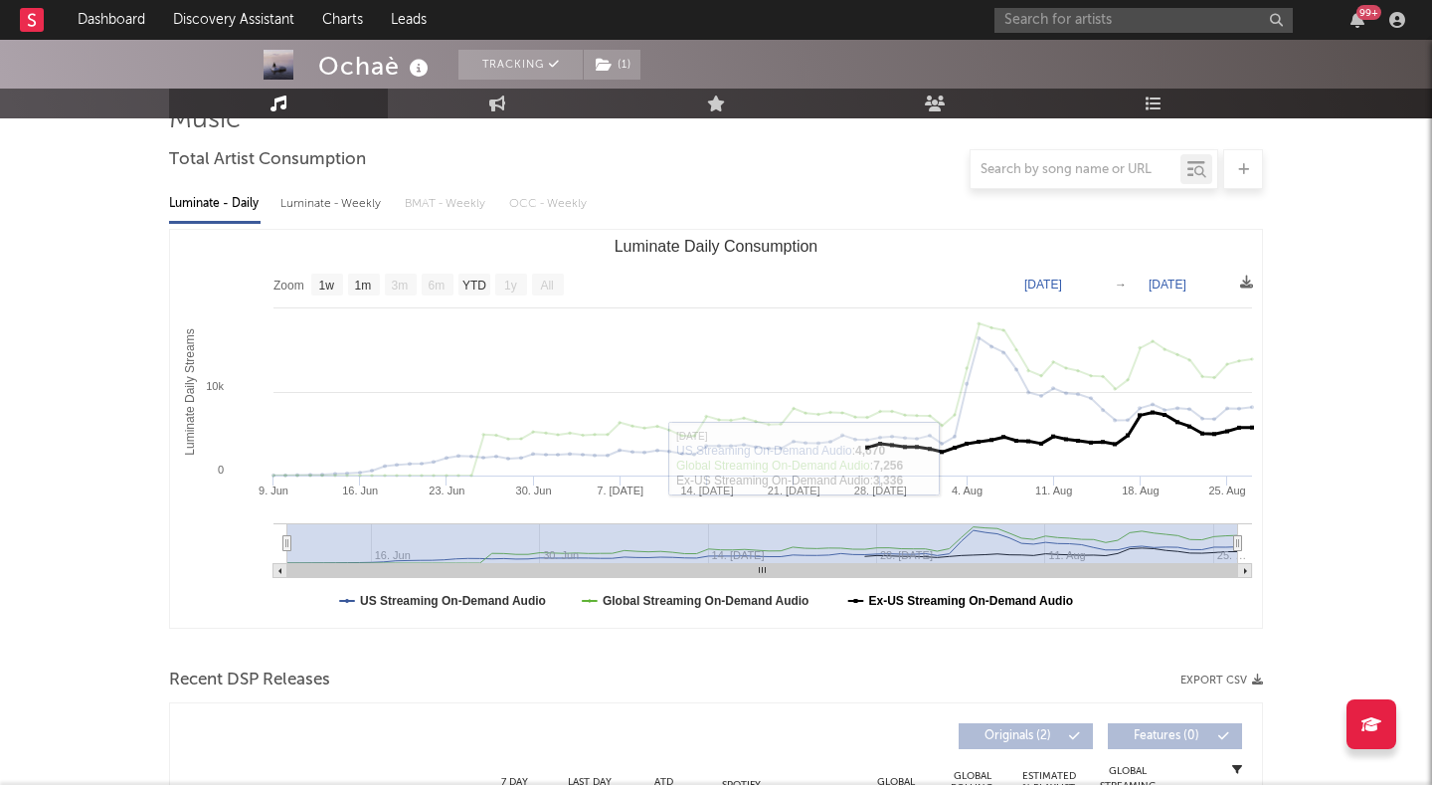
click at [925, 601] on text "Ex-US Streaming On-Demand Audio" at bounding box center [971, 601] width 205 height 14
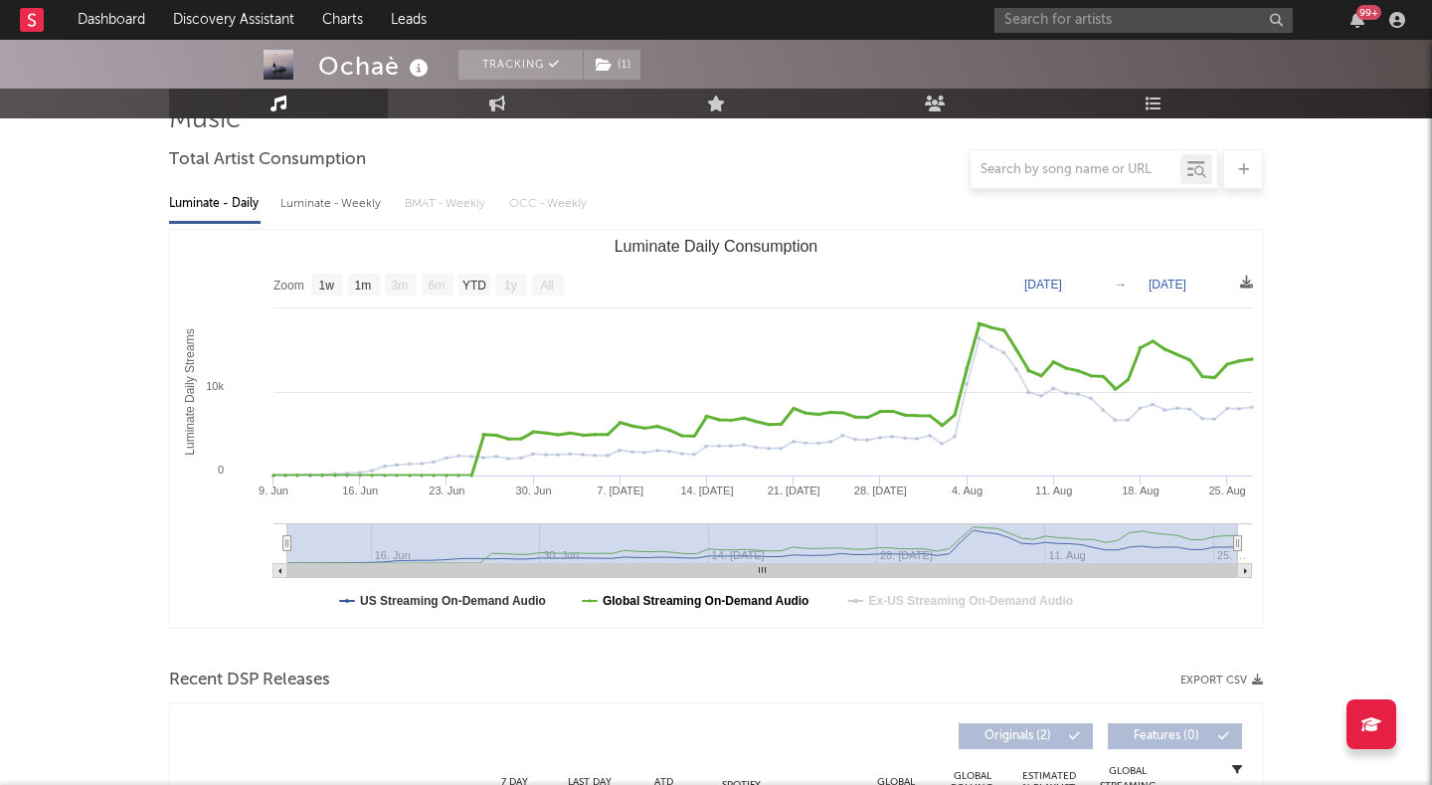
click at [771, 605] on text "Global Streaming On-Demand Audio" at bounding box center [706, 601] width 207 height 14
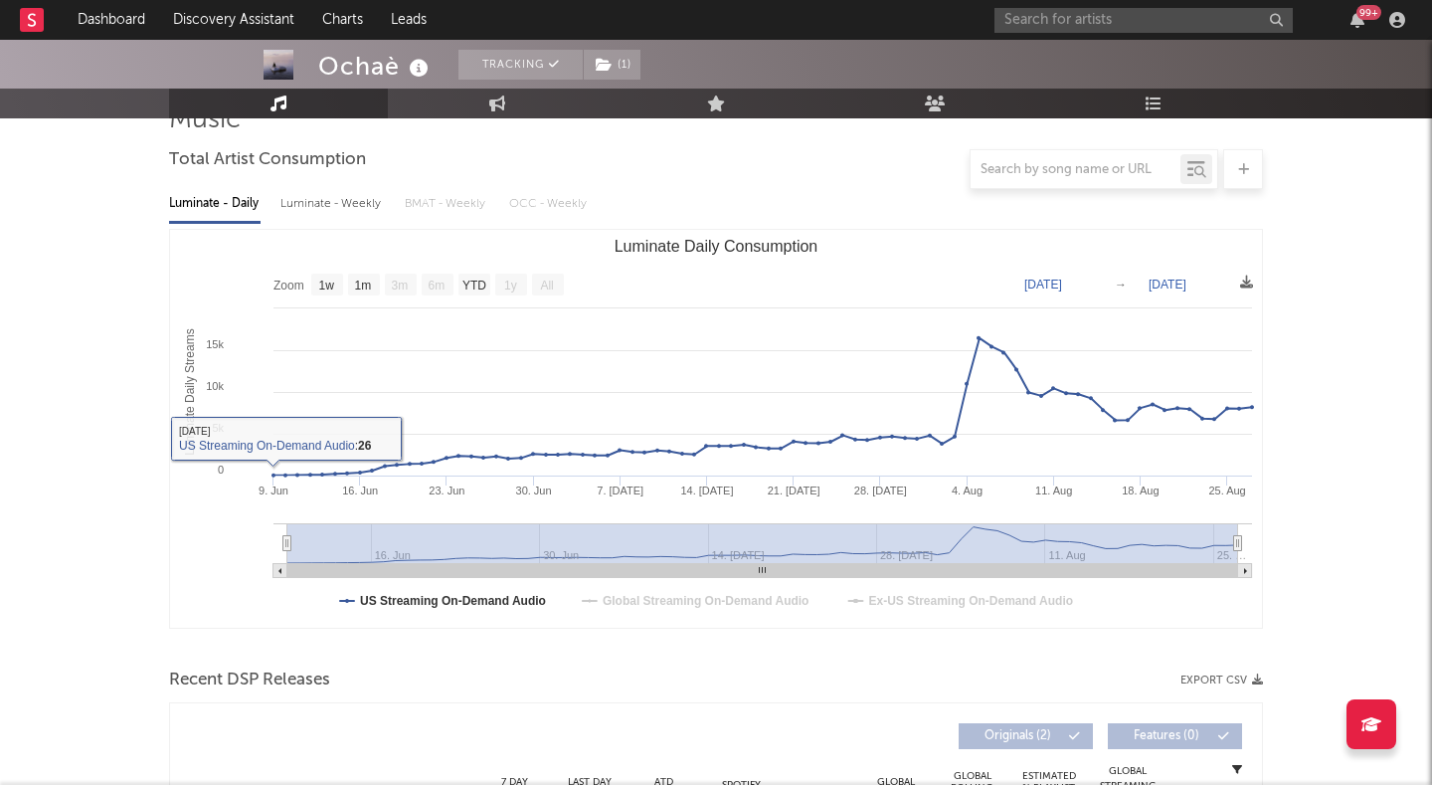
click at [344, 206] on div "Luminate - Weekly" at bounding box center [332, 204] width 104 height 34
select select "1w"
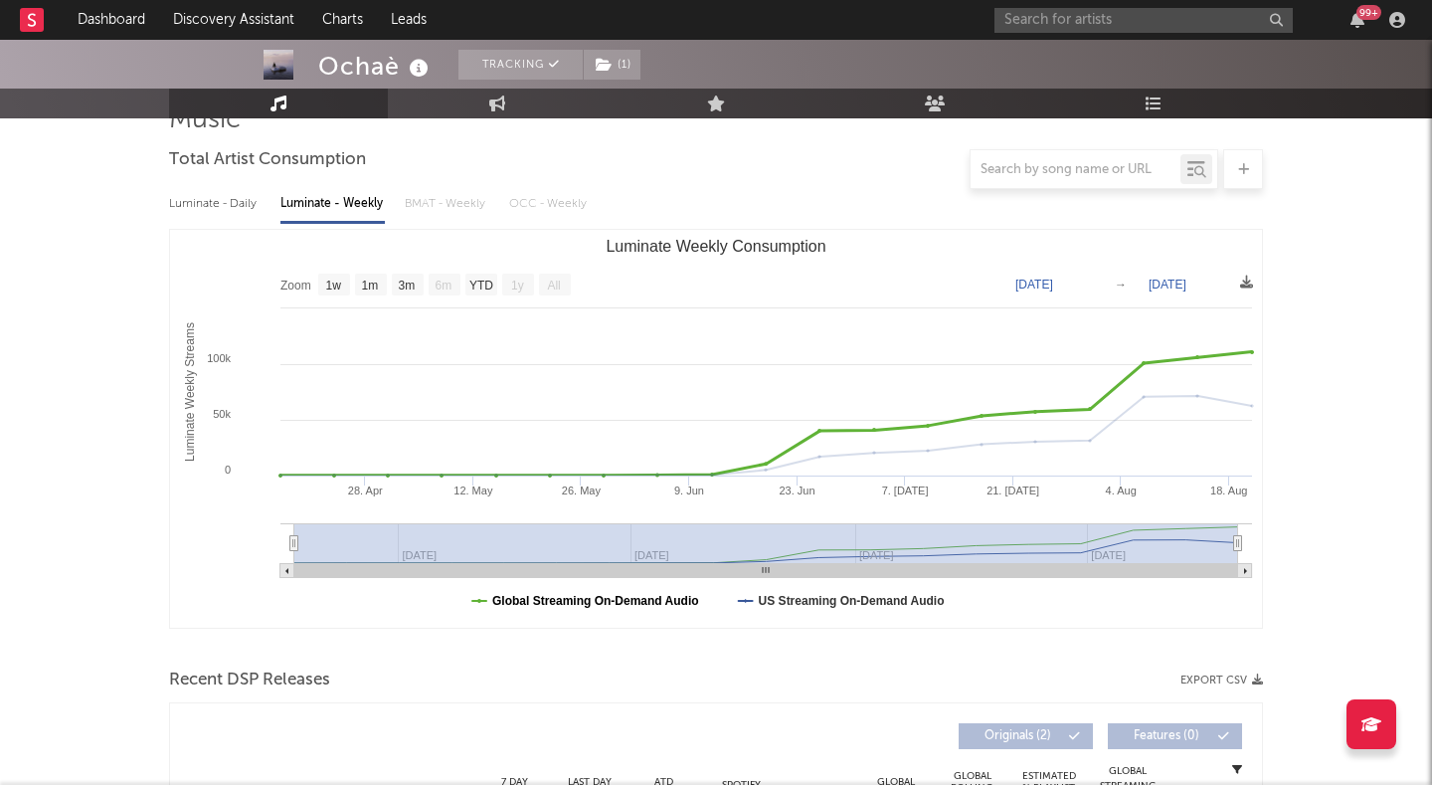
click at [650, 599] on text "Global Streaming On-Demand Audio" at bounding box center [595, 601] width 207 height 14
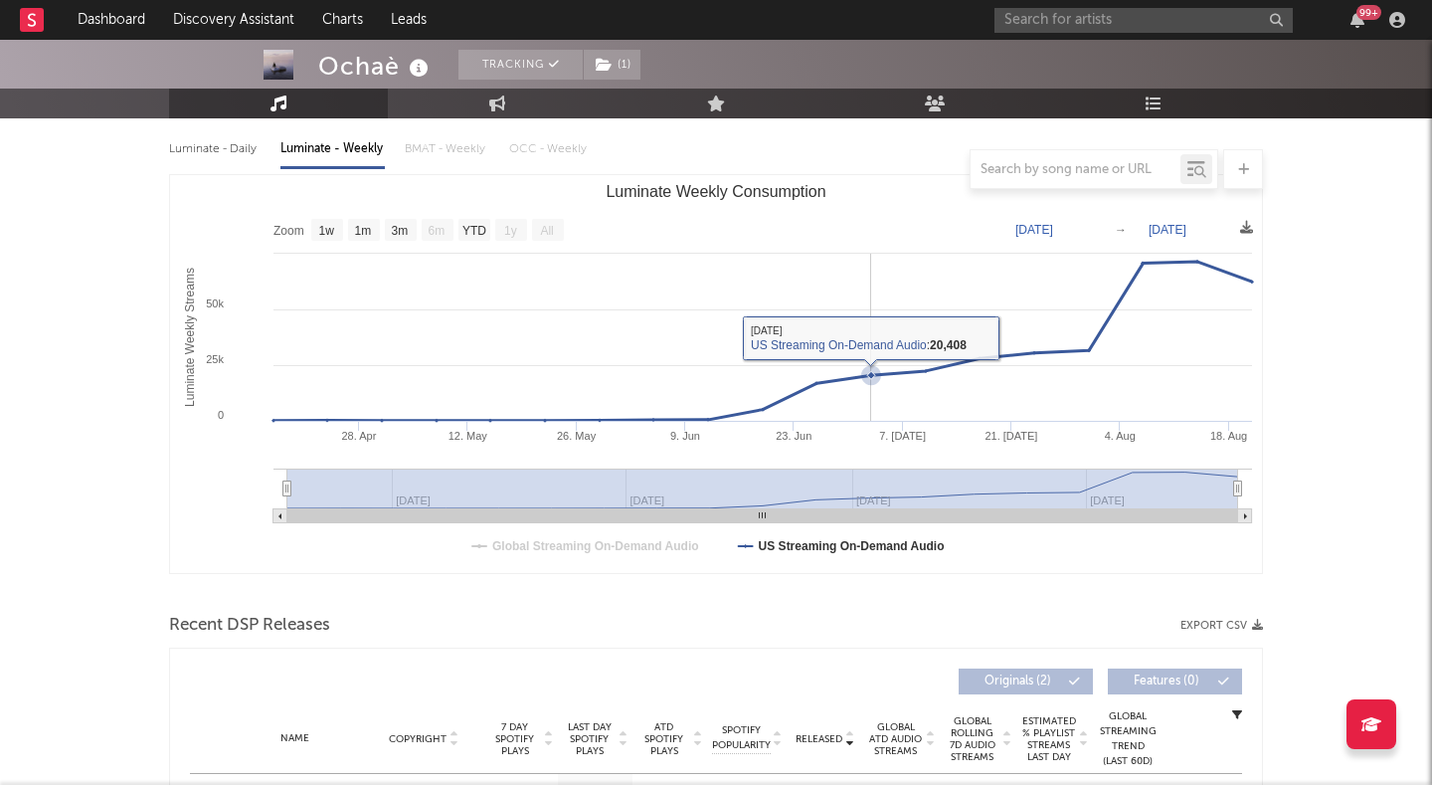
scroll to position [225, 0]
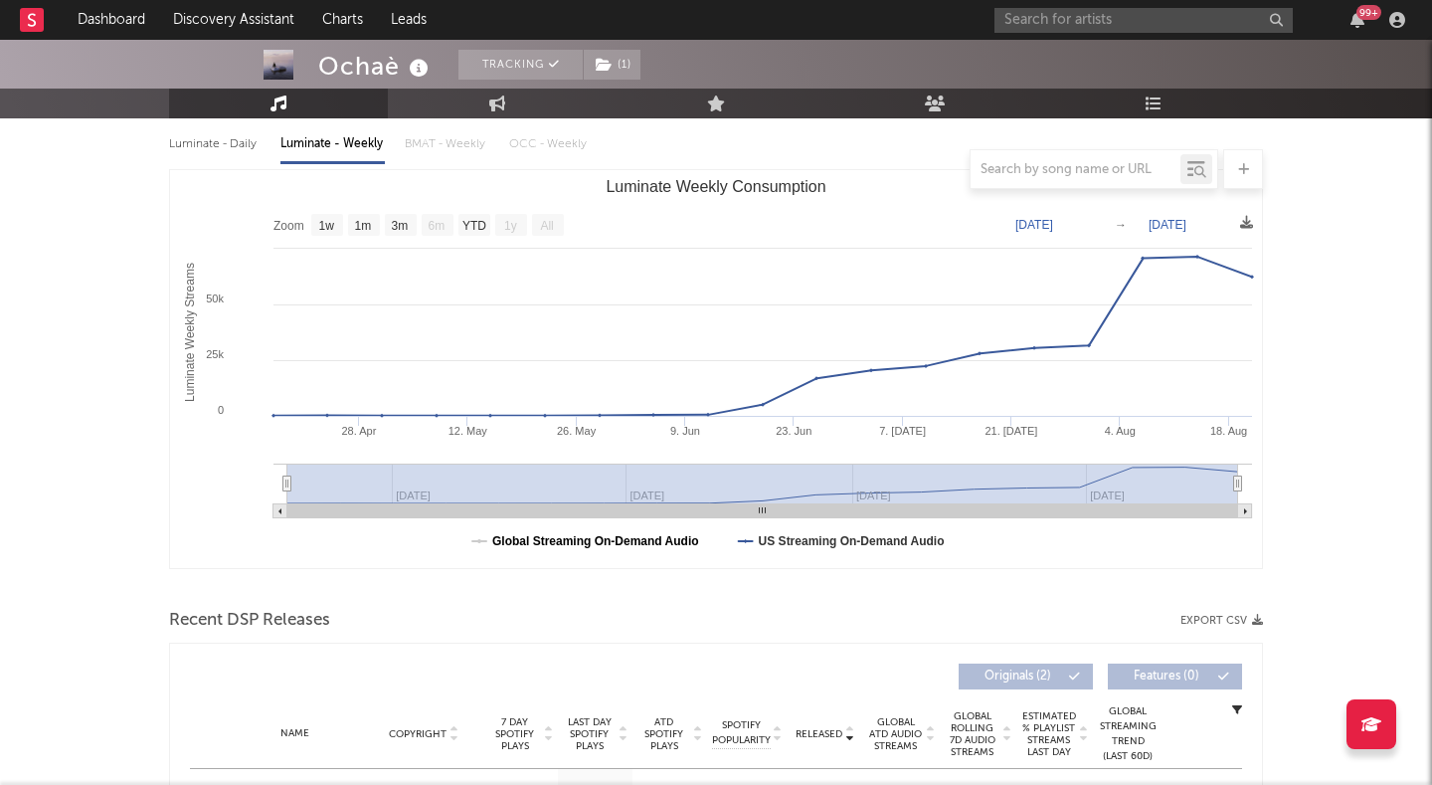
click at [555, 545] on text "Global Streaming On-Demand Audio" at bounding box center [595, 541] width 207 height 14
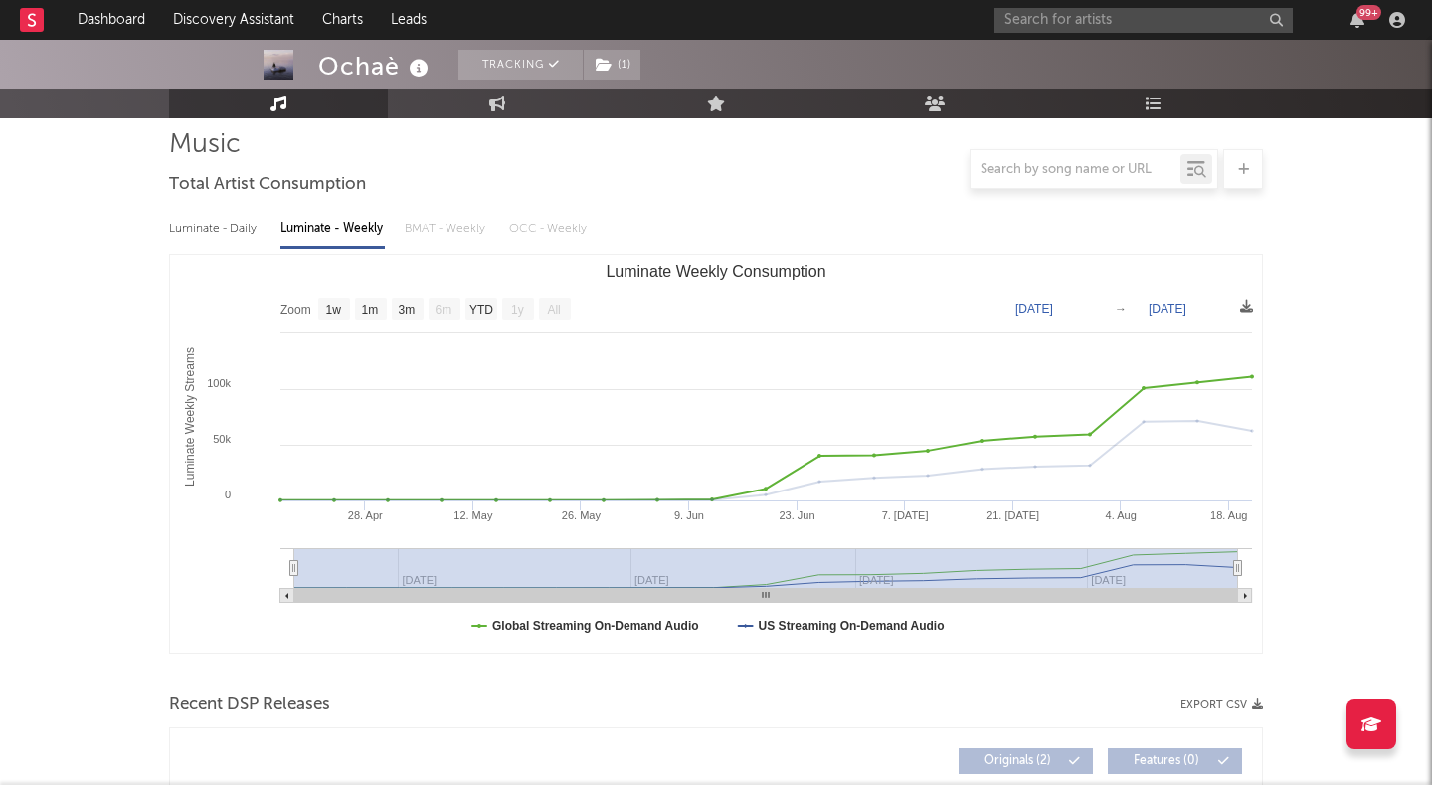
scroll to position [76, 0]
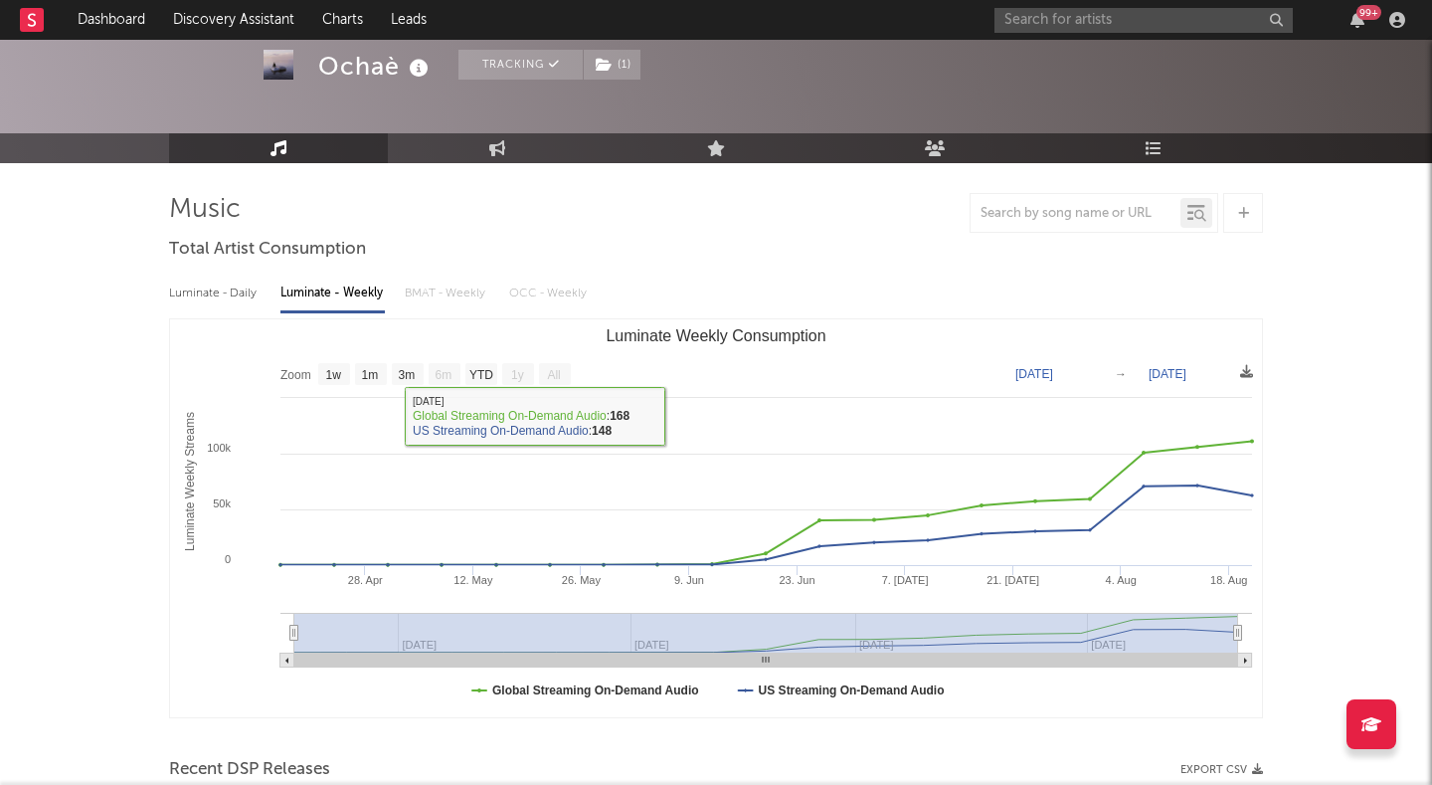
click at [217, 282] on div "Luminate - Daily" at bounding box center [214, 293] width 91 height 34
select select "1w"
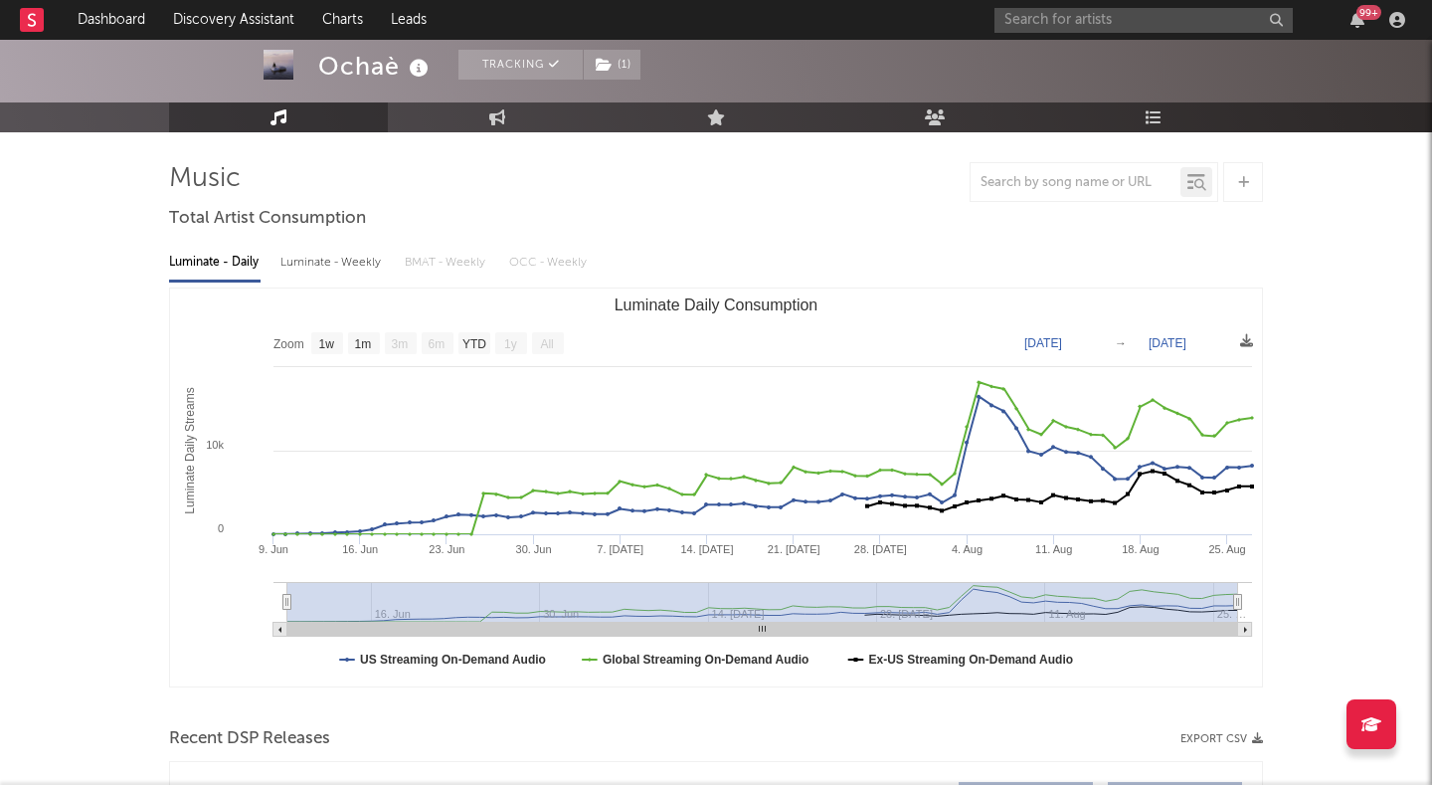
scroll to position [87, 0]
